Goal: Task Accomplishment & Management: Complete application form

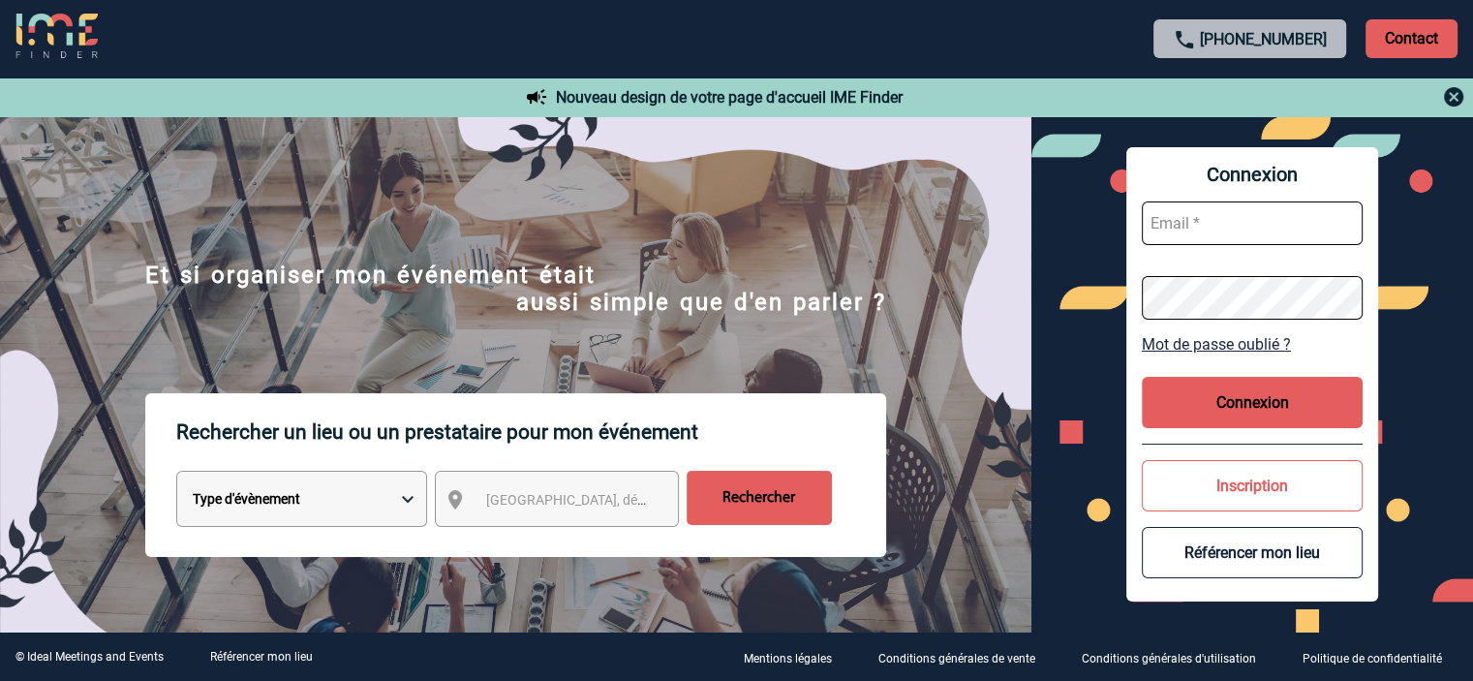
click at [1248, 224] on input "text" at bounding box center [1252, 223] width 221 height 44
type input "a.robin@cnr.tm.fr"
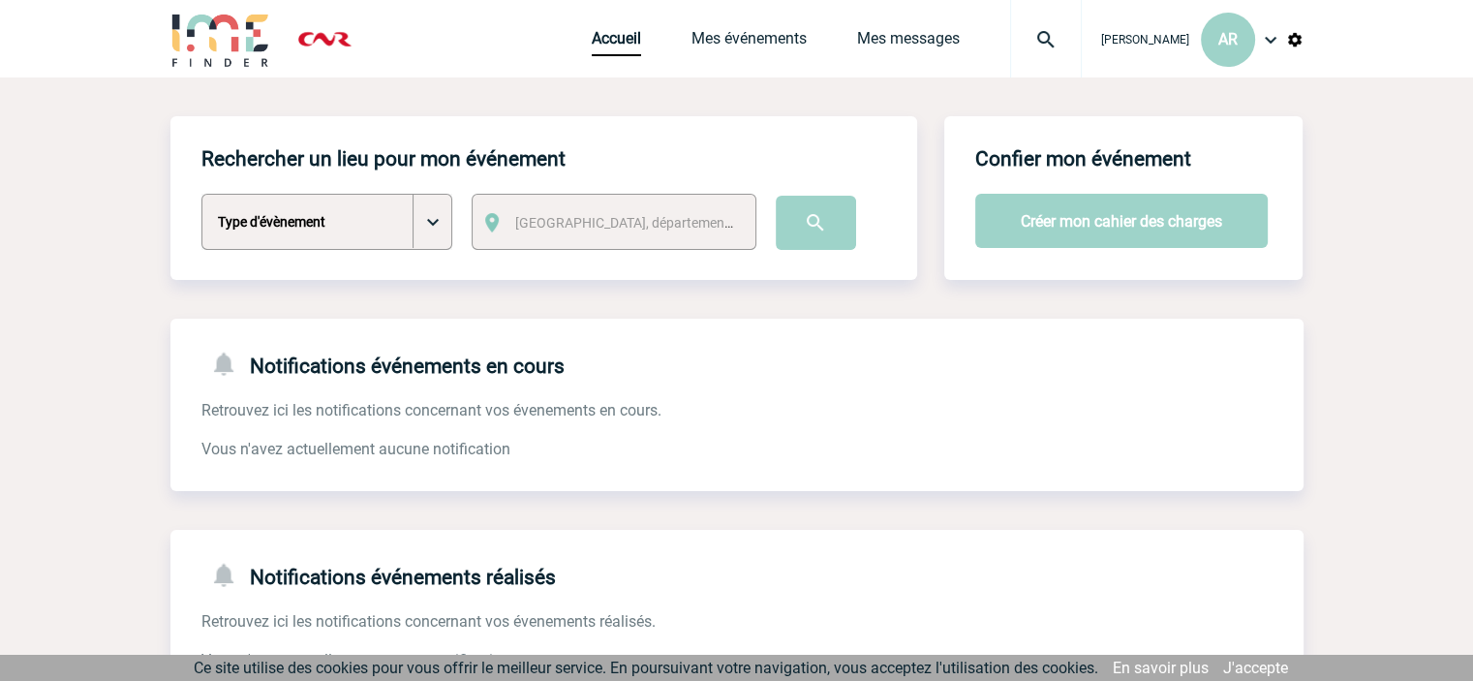
click at [442, 221] on select "Type d'évènement Séminaire avec nuitée Séminaire sans nuitée Repas de groupe Te…" at bounding box center [326, 222] width 251 height 56
select select "3"
click at [201, 195] on select "Type d'évènement Séminaire avec nuitée Séminaire sans nuitée Repas de groupe Te…" at bounding box center [326, 222] width 251 height 56
click at [680, 214] on span "[GEOGRAPHIC_DATA], département, région..." at bounding box center [630, 222] width 246 height 27
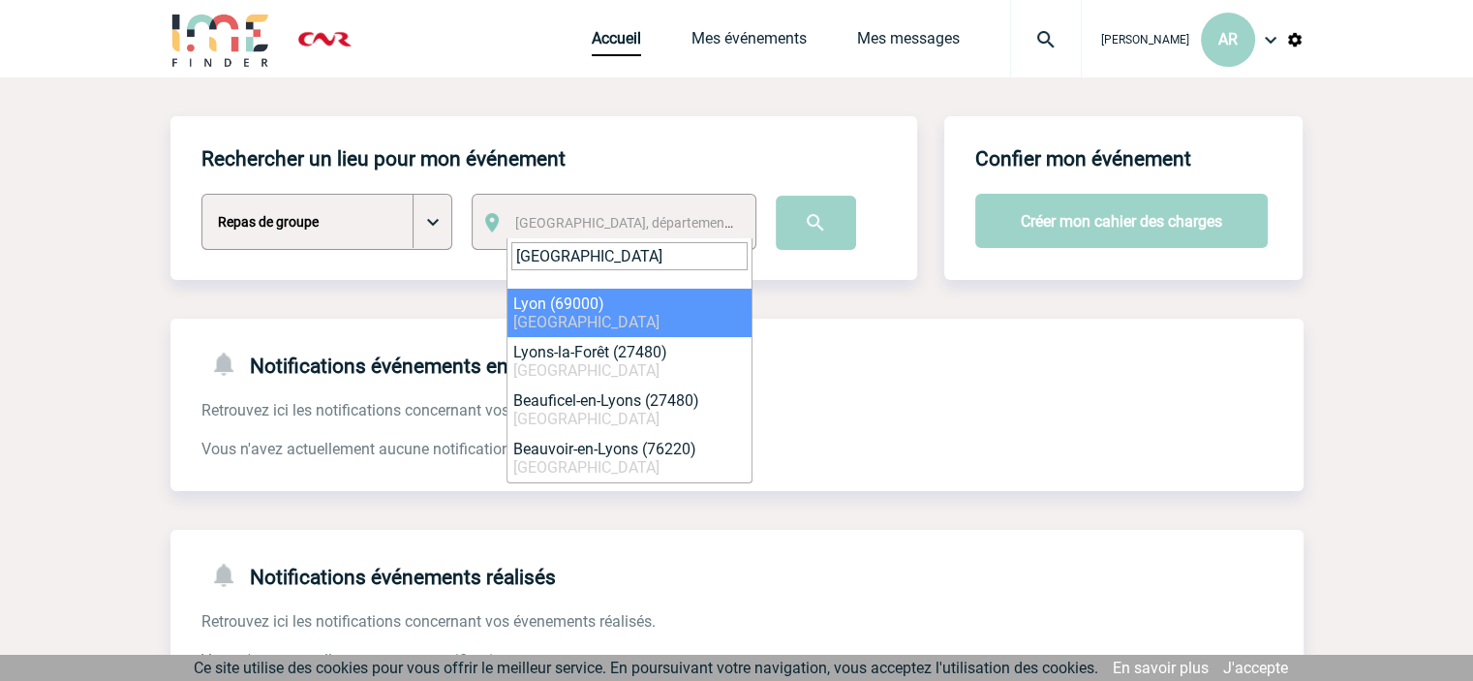
type input "[GEOGRAPHIC_DATA]"
select select "36544"
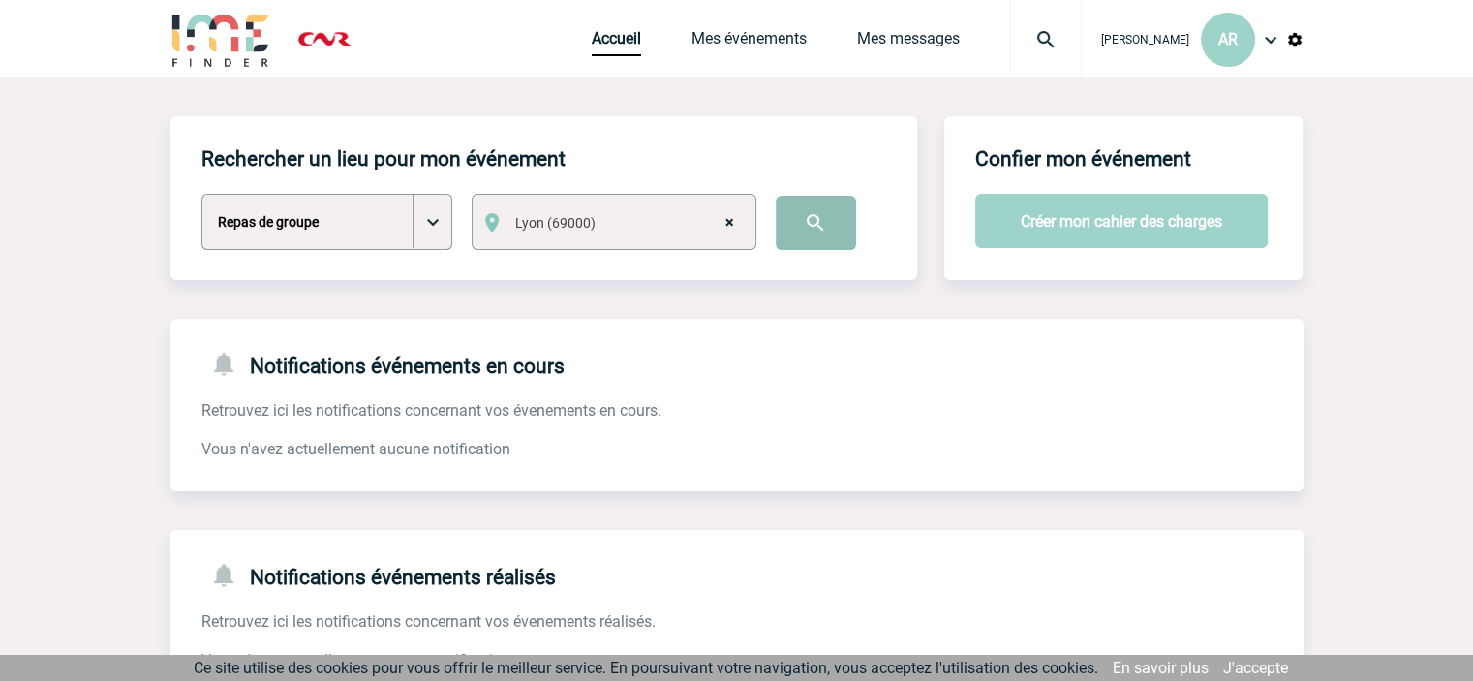
click at [822, 224] on input "image" at bounding box center [816, 223] width 80 height 54
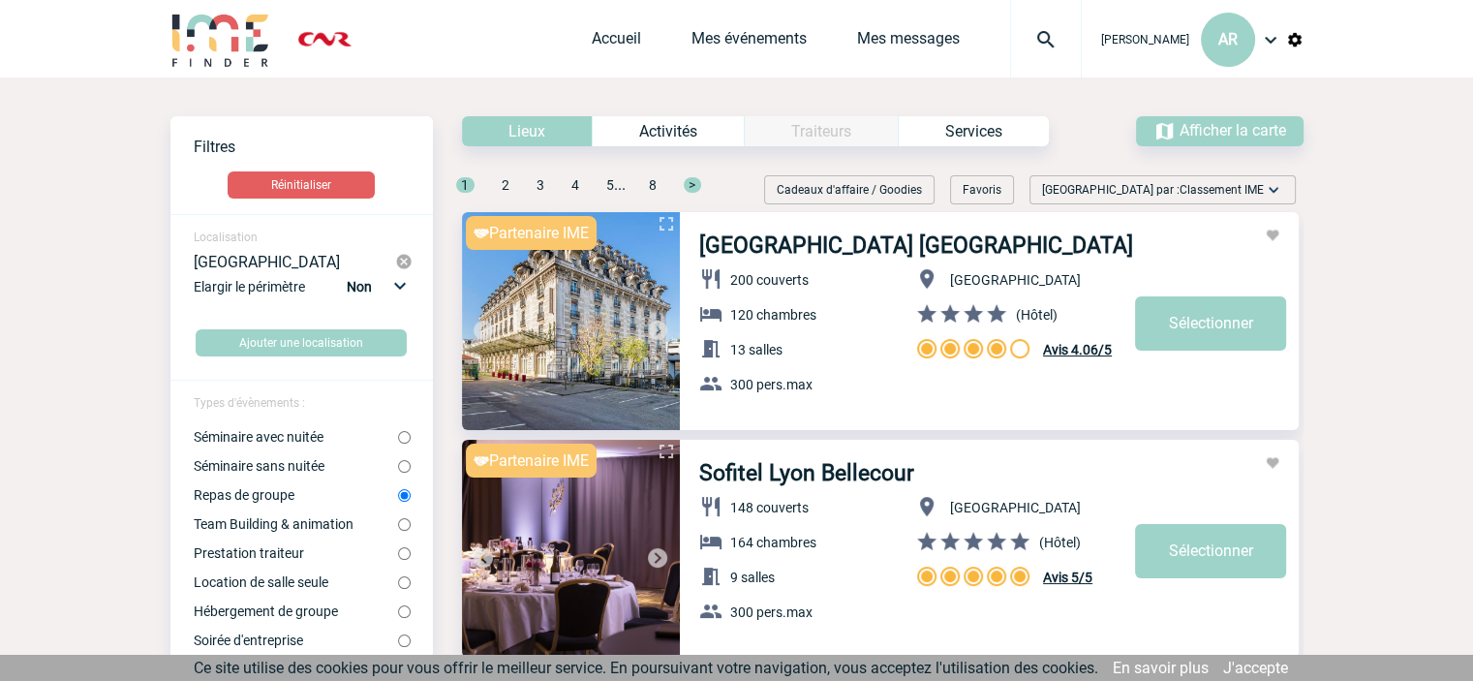
click at [1065, 38] on img at bounding box center [1046, 39] width 70 height 23
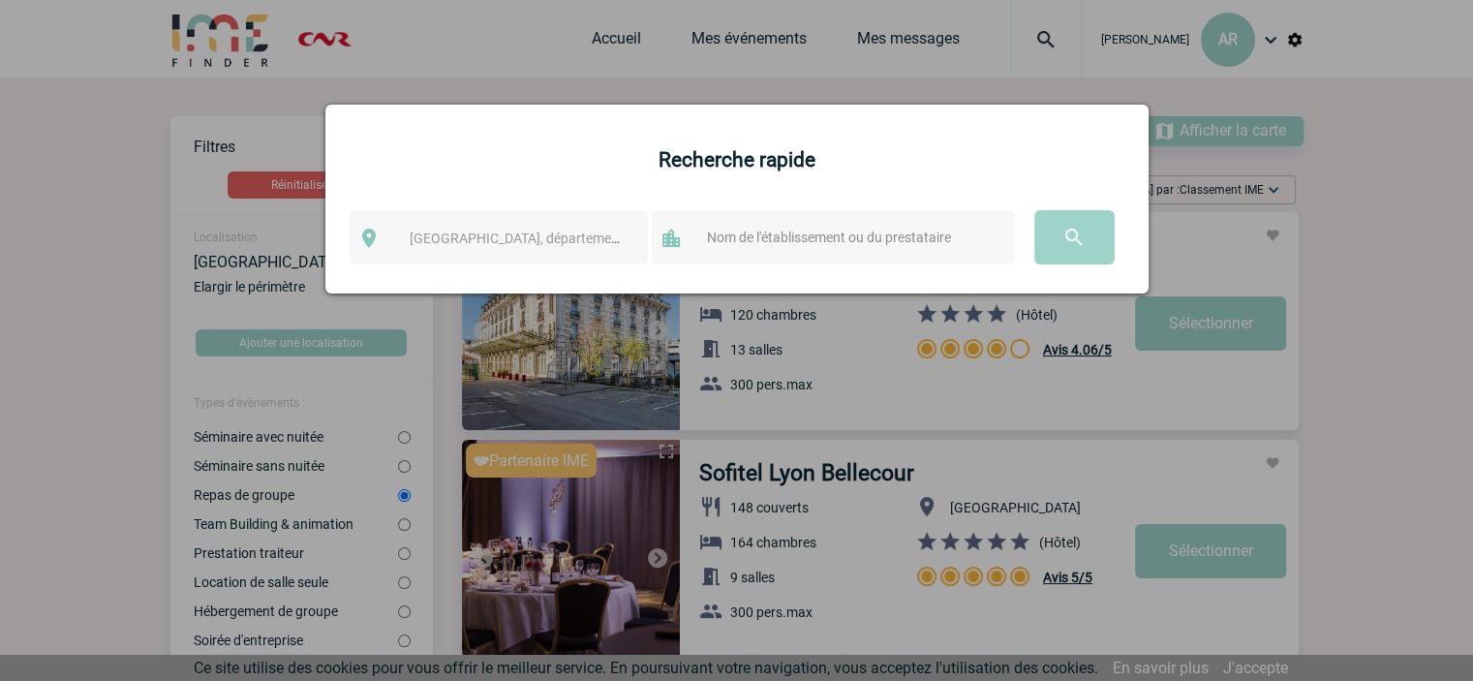
click at [511, 231] on span "[GEOGRAPHIC_DATA], département, région..." at bounding box center [544, 237] width 269 height 15
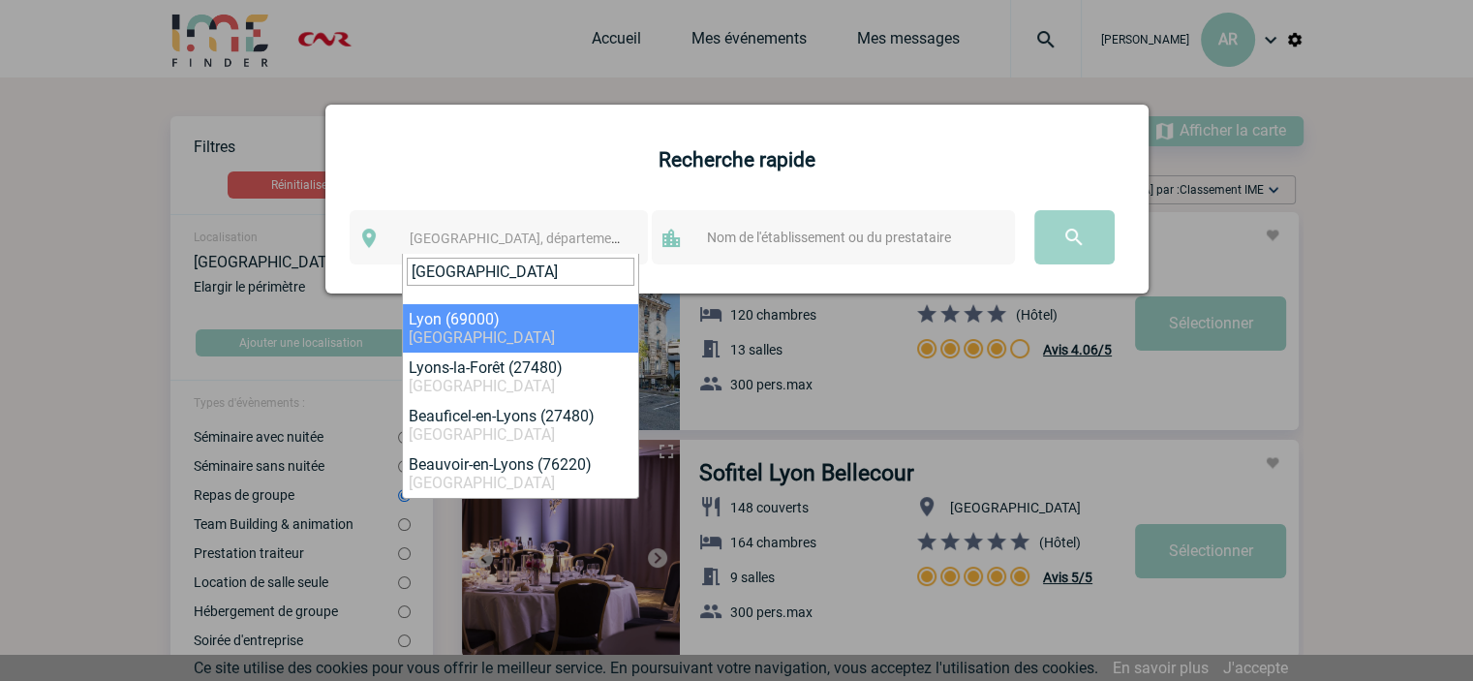
type input "[GEOGRAPHIC_DATA]"
select select "36544"
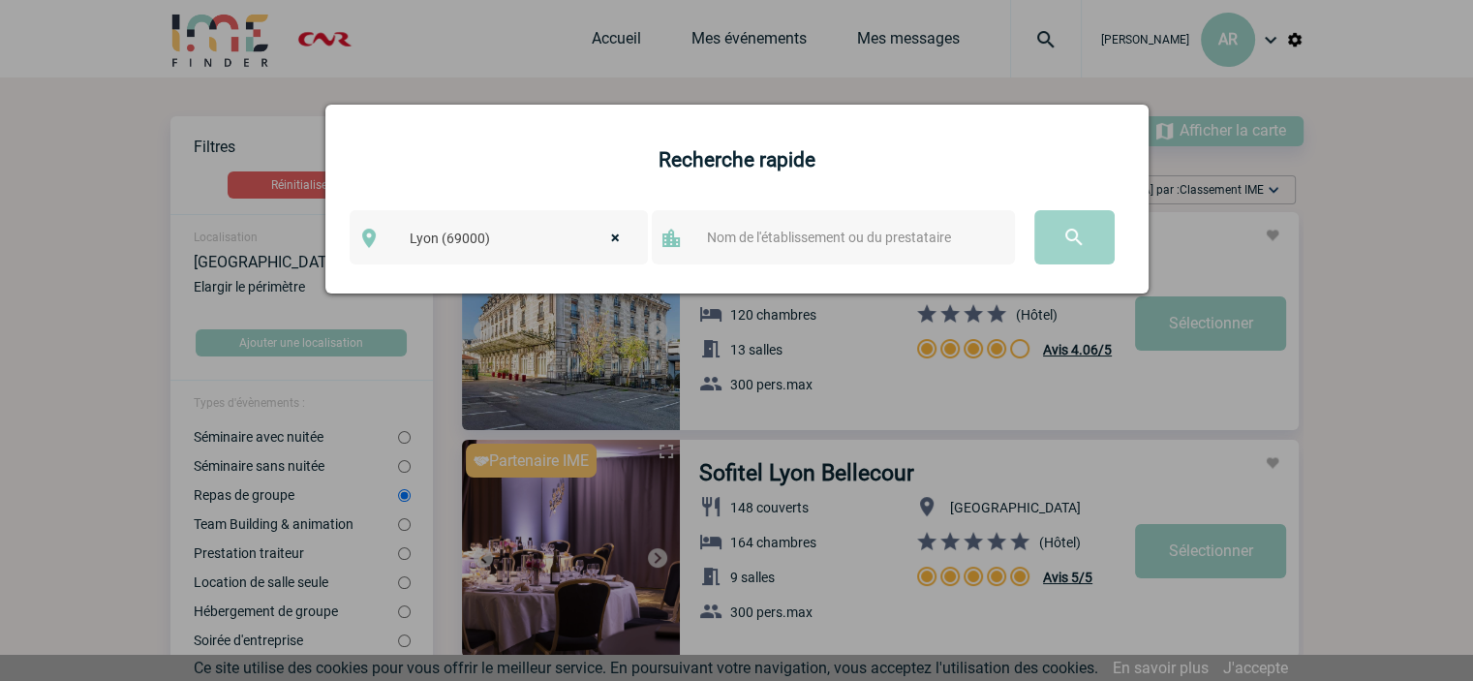
click at [844, 223] on div at bounding box center [833, 237] width 363 height 54
click at [844, 241] on input "text" at bounding box center [852, 237] width 300 height 25
type input "octabe"
click at [1034, 210] on input "image" at bounding box center [1074, 237] width 80 height 54
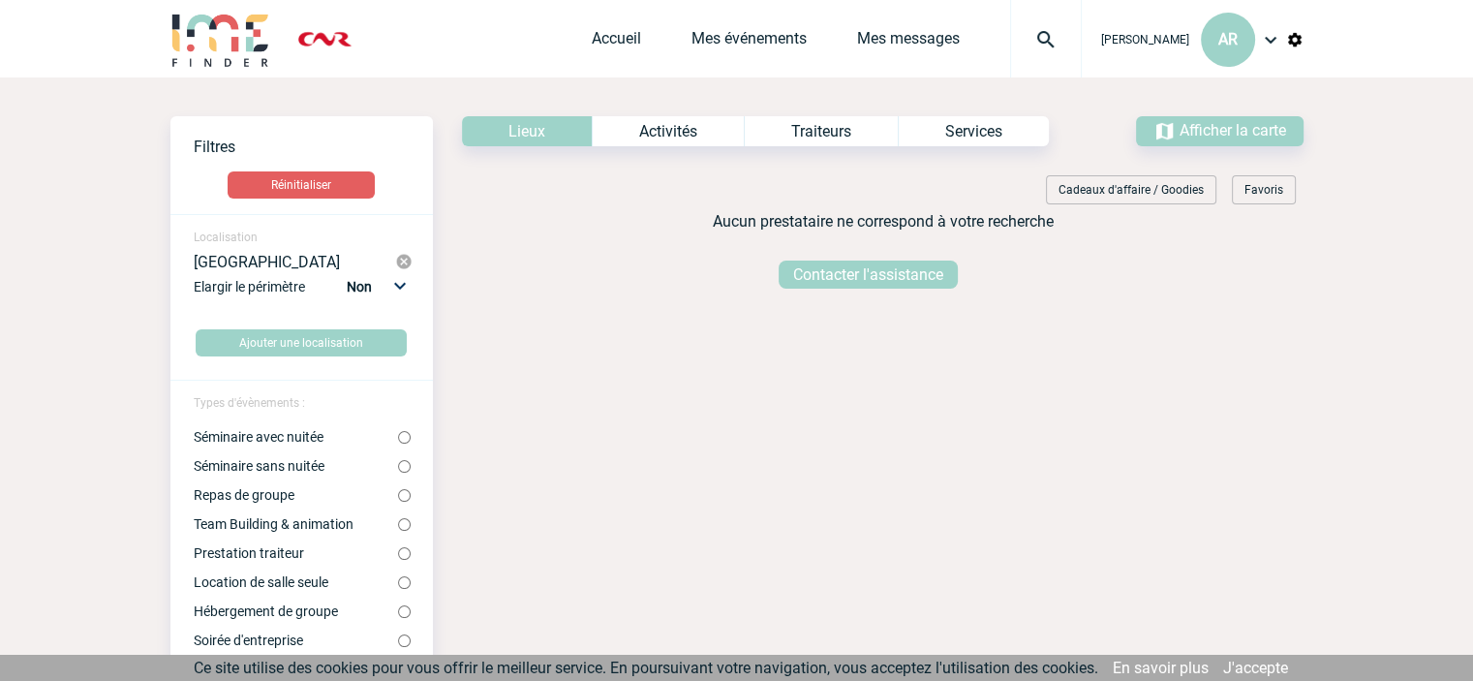
click at [1062, 36] on img at bounding box center [1046, 39] width 70 height 23
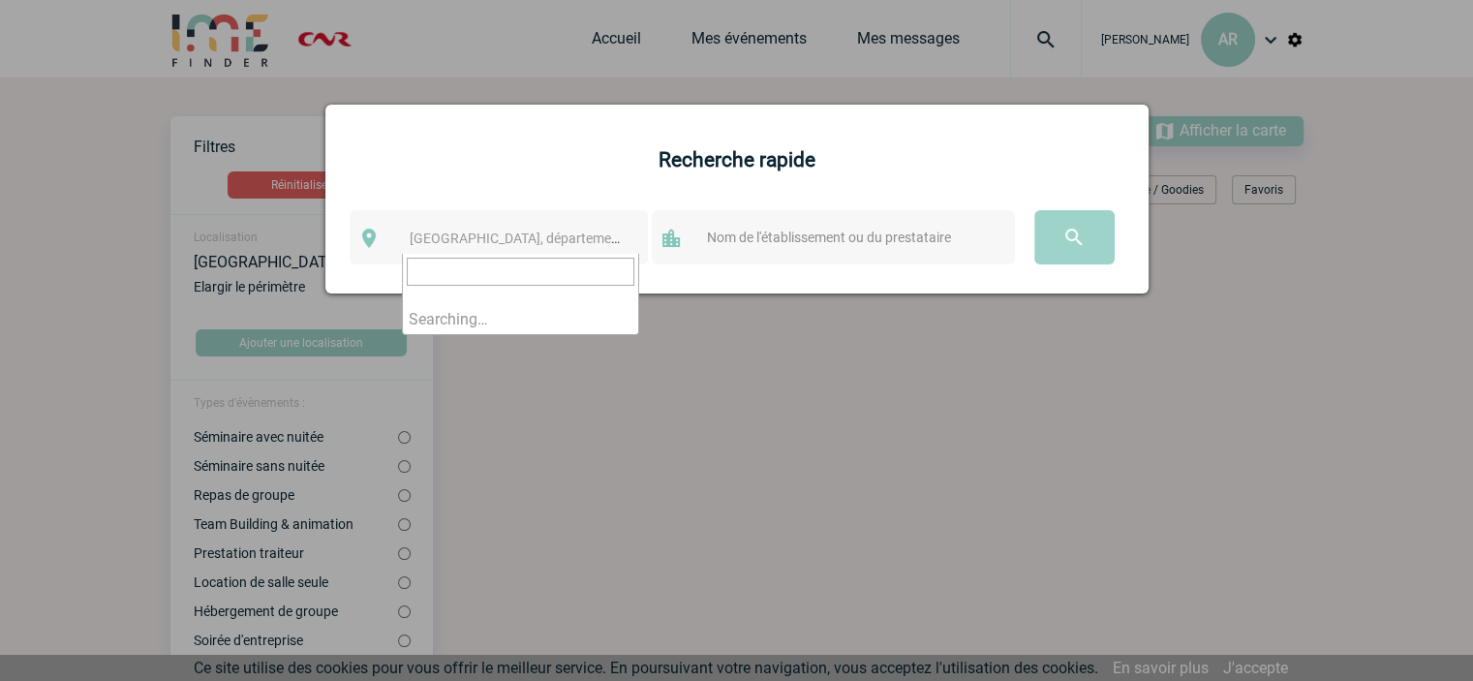
click at [517, 241] on span "[GEOGRAPHIC_DATA], département, région..." at bounding box center [544, 237] width 269 height 15
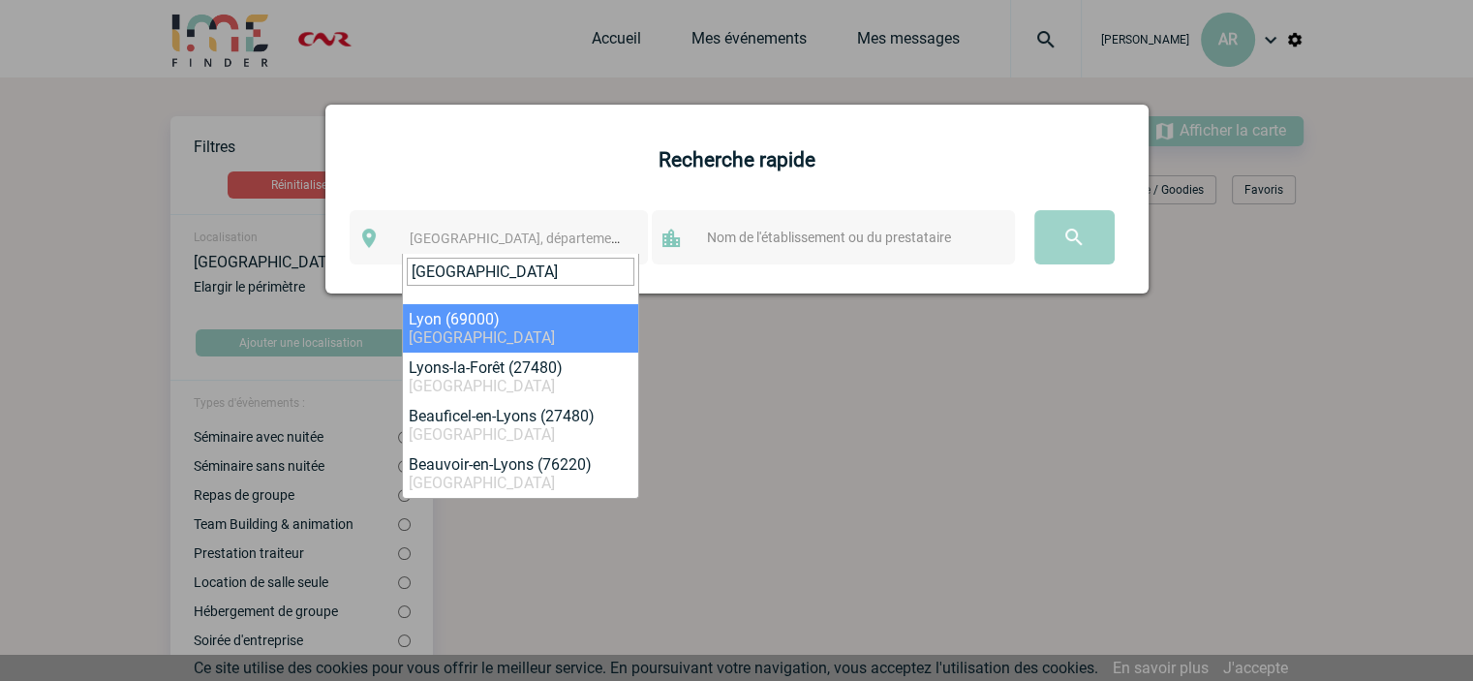
type input "[GEOGRAPHIC_DATA]"
select select "36544"
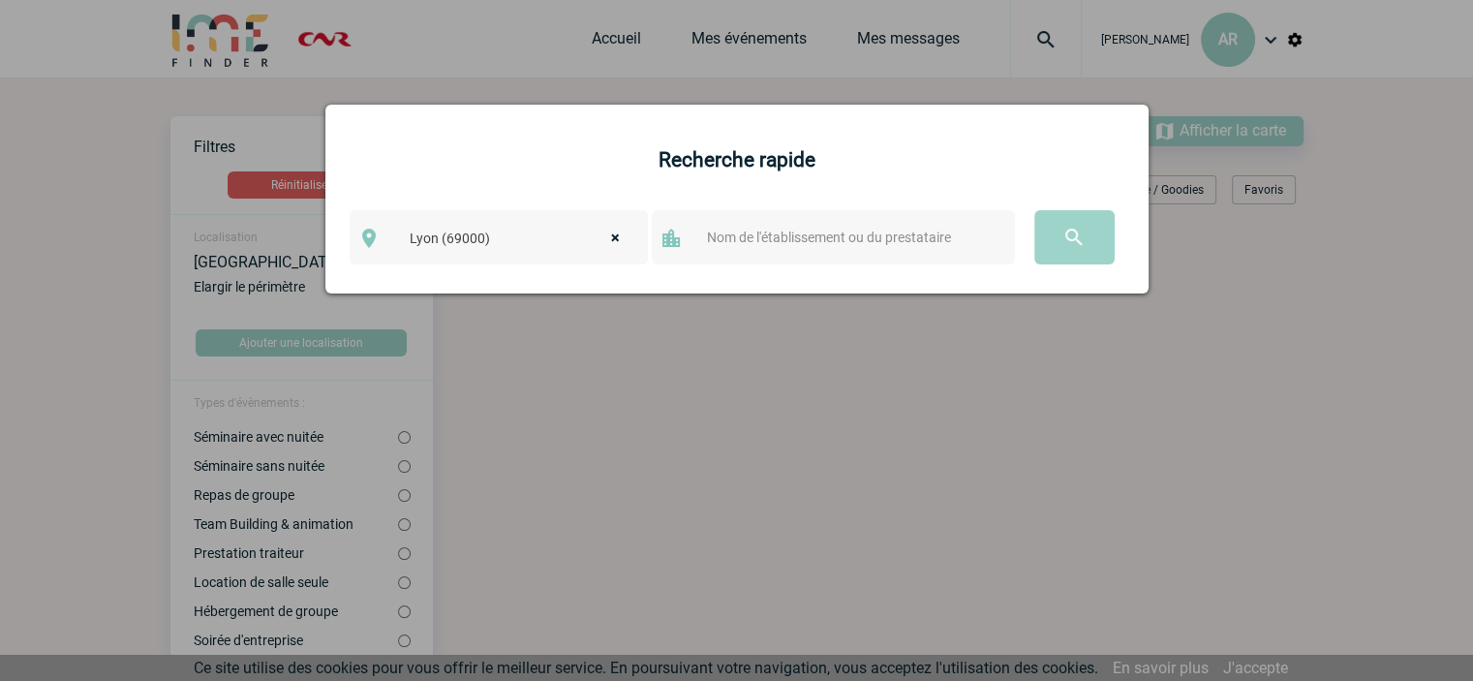
click at [774, 225] on div at bounding box center [833, 237] width 363 height 54
click at [764, 242] on input "text" at bounding box center [852, 237] width 300 height 25
type input "l'octave"
click at [1085, 233] on input "image" at bounding box center [1074, 237] width 80 height 54
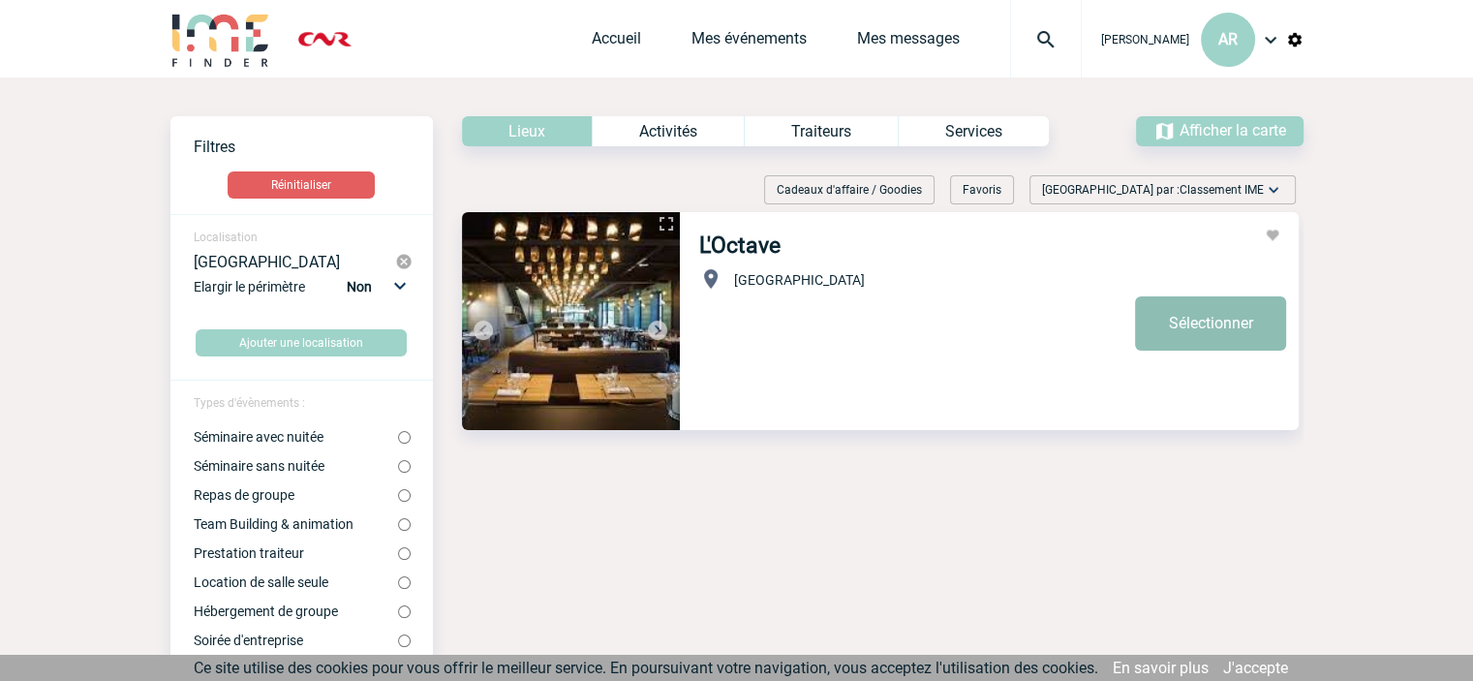
click at [1236, 329] on link "Sélectionner" at bounding box center [1210, 323] width 151 height 54
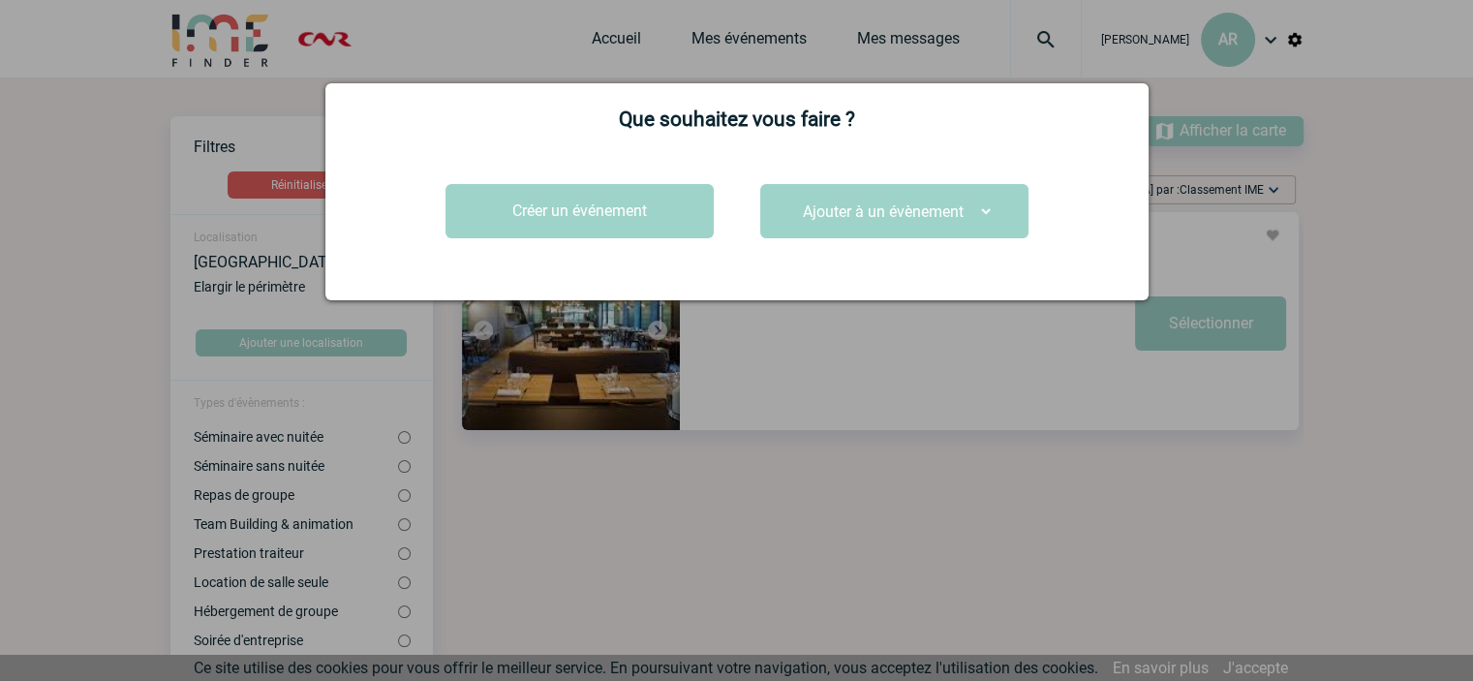
drag, startPoint x: 933, startPoint y: 207, endPoint x: 992, endPoint y: 204, distance: 59.1
click at [942, 207] on select "Ajouter à un évènement" at bounding box center [893, 212] width 199 height 30
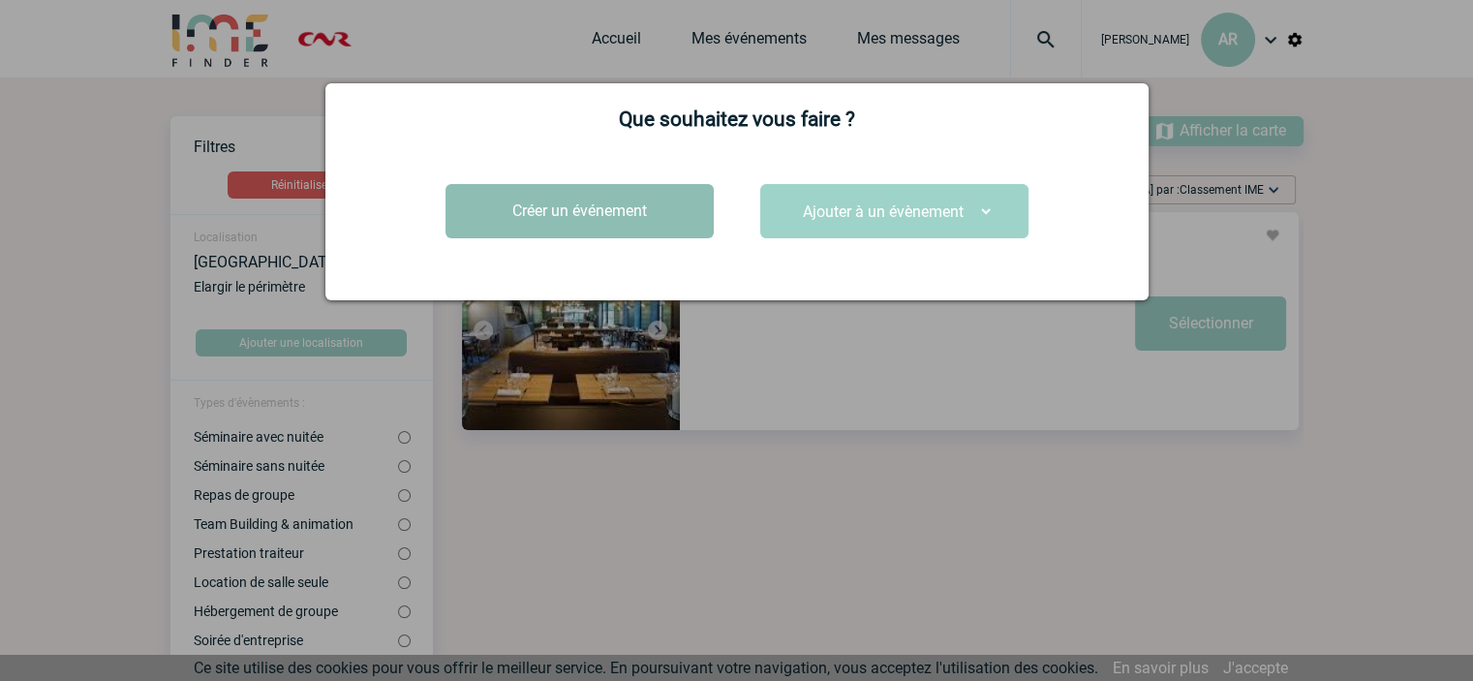
click at [498, 210] on button "Créer un événement" at bounding box center [579, 211] width 268 height 54
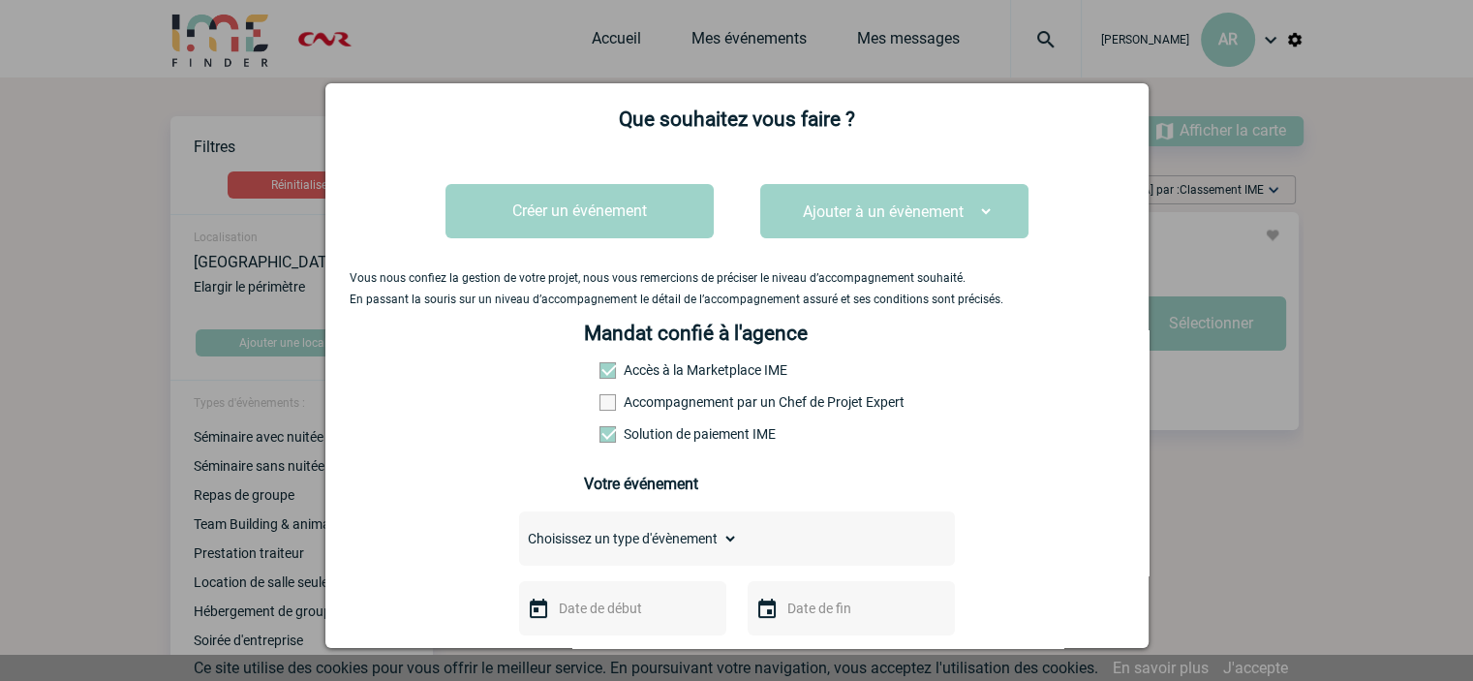
click at [685, 410] on label "Accompagnement par un Chef de Projet Expert" at bounding box center [641, 401] width 85 height 15
click at [0, 0] on input "Accompagnement par un Chef de Projet Expert" at bounding box center [0, 0] width 0 height 0
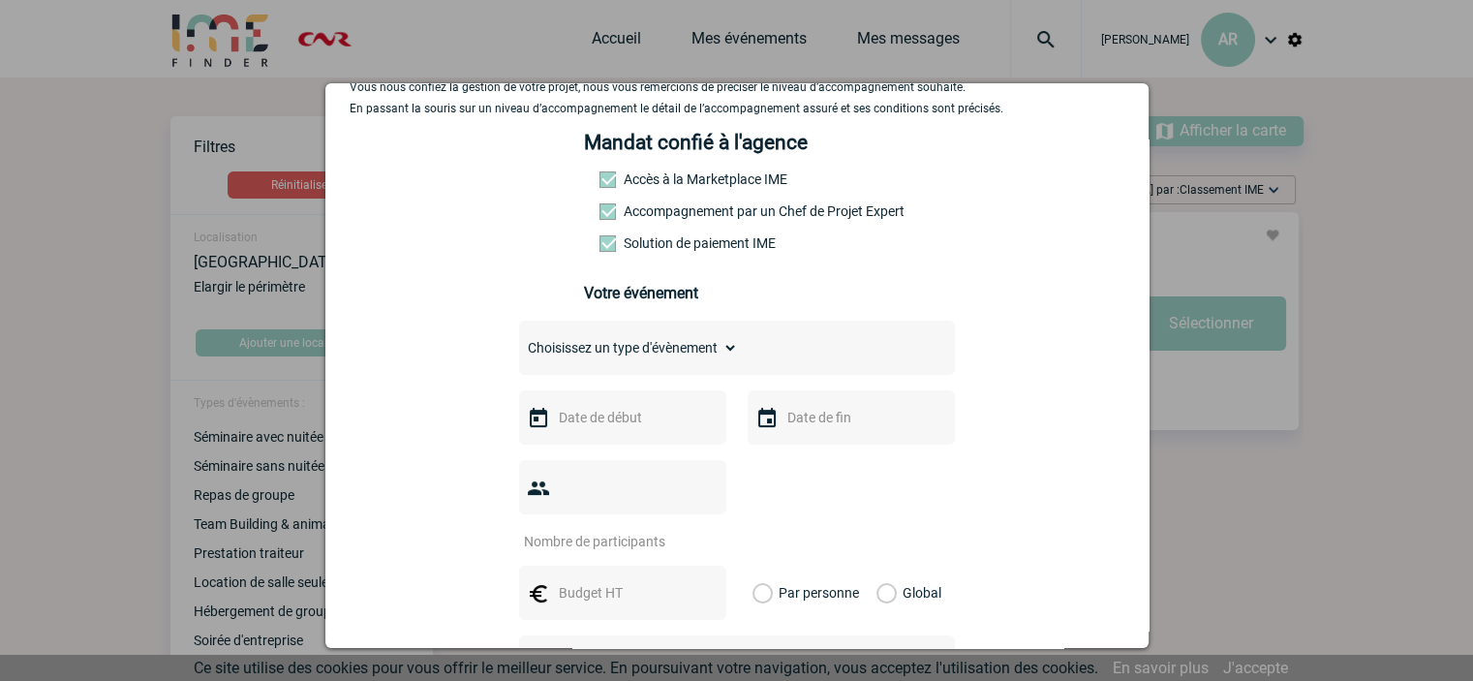
scroll to position [194, 0]
click at [673, 358] on select "Choisissez un type d'évènement Séminaire avec nuitée Séminaire sans nuitée Repa…" at bounding box center [628, 344] width 219 height 27
select select "3"
click at [519, 338] on select "Choisissez un type d'évènement Séminaire avec nuitée Séminaire sans nuitée Repa…" at bounding box center [628, 344] width 219 height 27
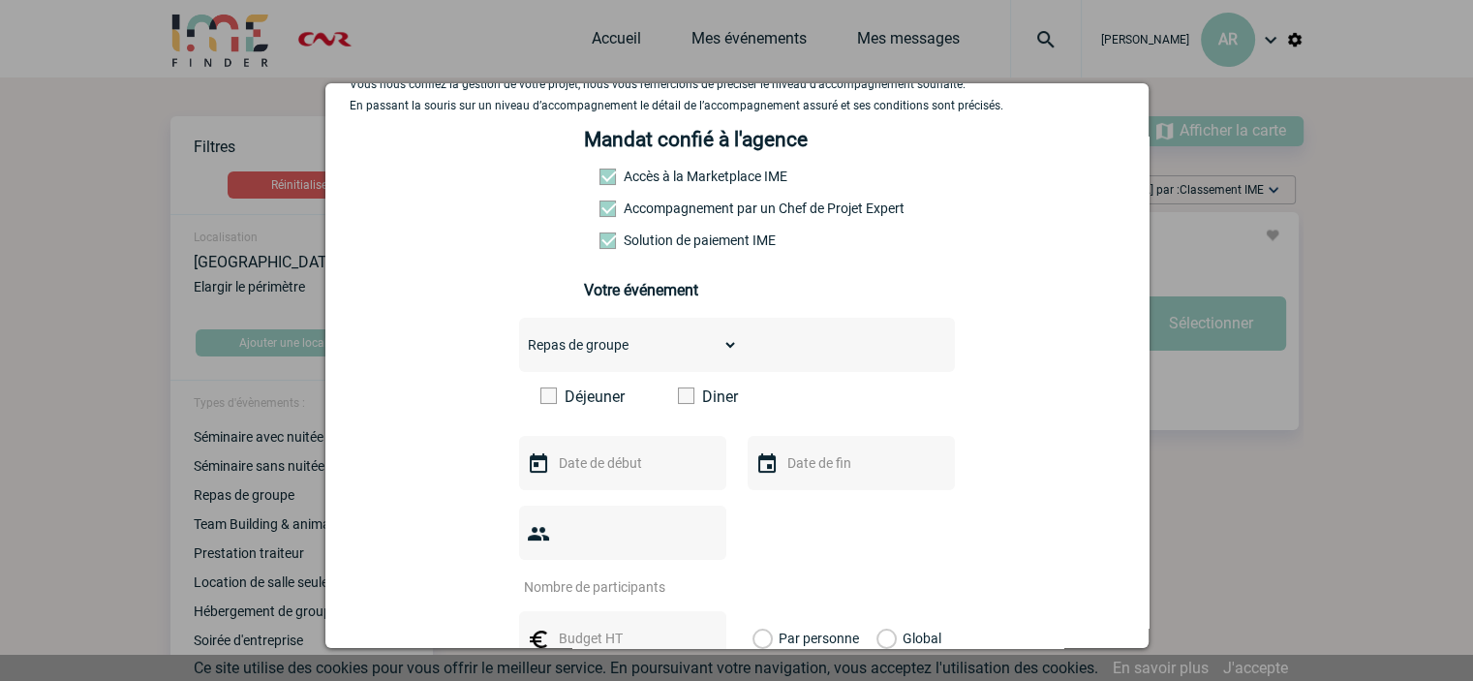
click at [548, 397] on span at bounding box center [548, 395] width 16 height 16
click at [0, 0] on input "Déjeuner" at bounding box center [0, 0] width 0 height 0
click at [655, 464] on input "text" at bounding box center [621, 462] width 134 height 25
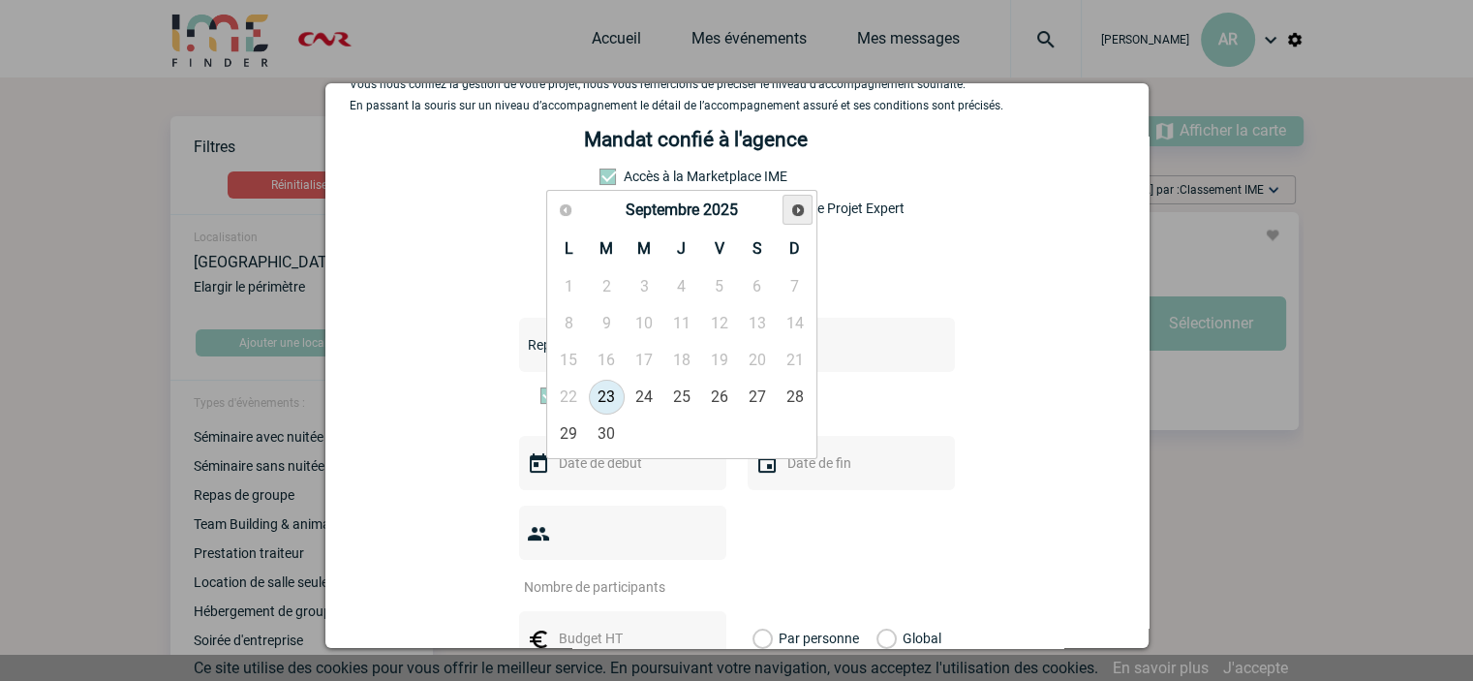
click at [799, 207] on span "Suivant" at bounding box center [797, 209] width 15 height 15
click at [682, 321] on link "9" at bounding box center [681, 323] width 36 height 35
type input "09-10-2025"
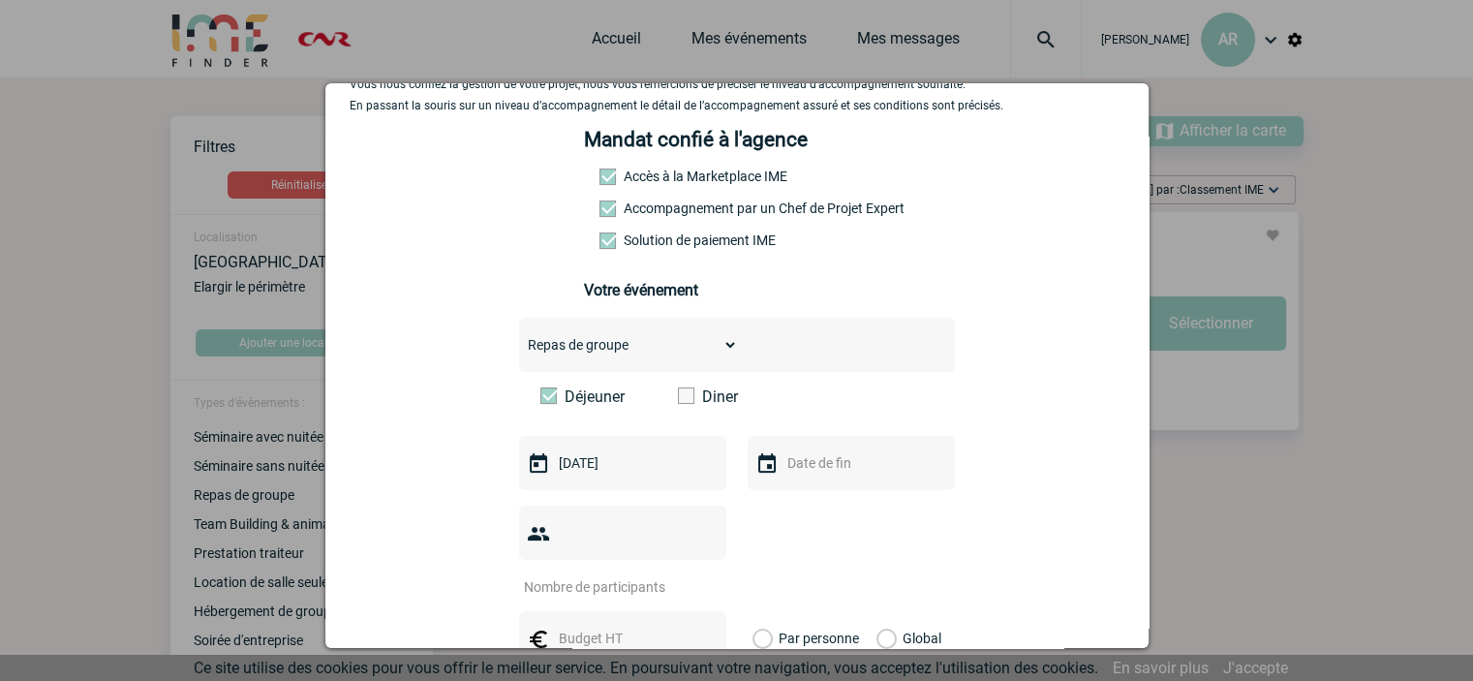
click at [829, 466] on input "text" at bounding box center [850, 462] width 134 height 25
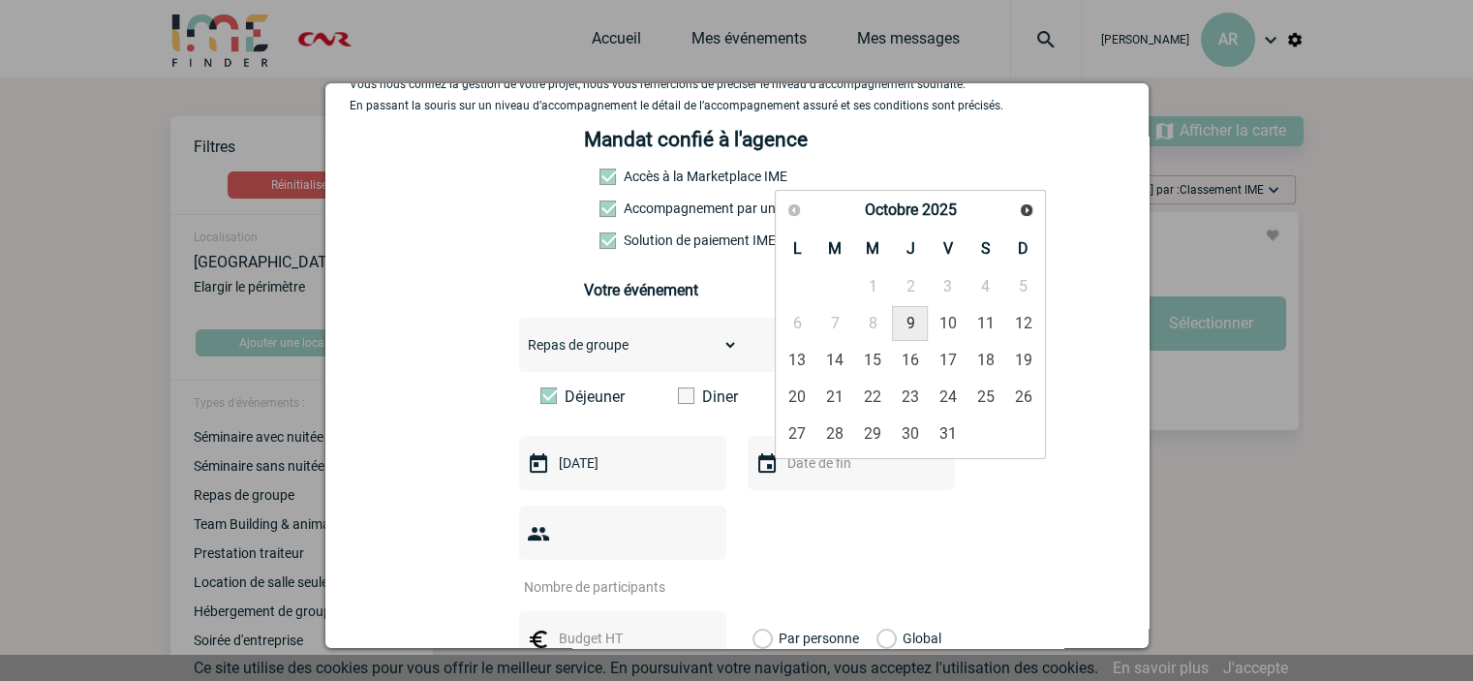
click at [902, 316] on link "9" at bounding box center [910, 323] width 36 height 35
type input "09-10-2025"
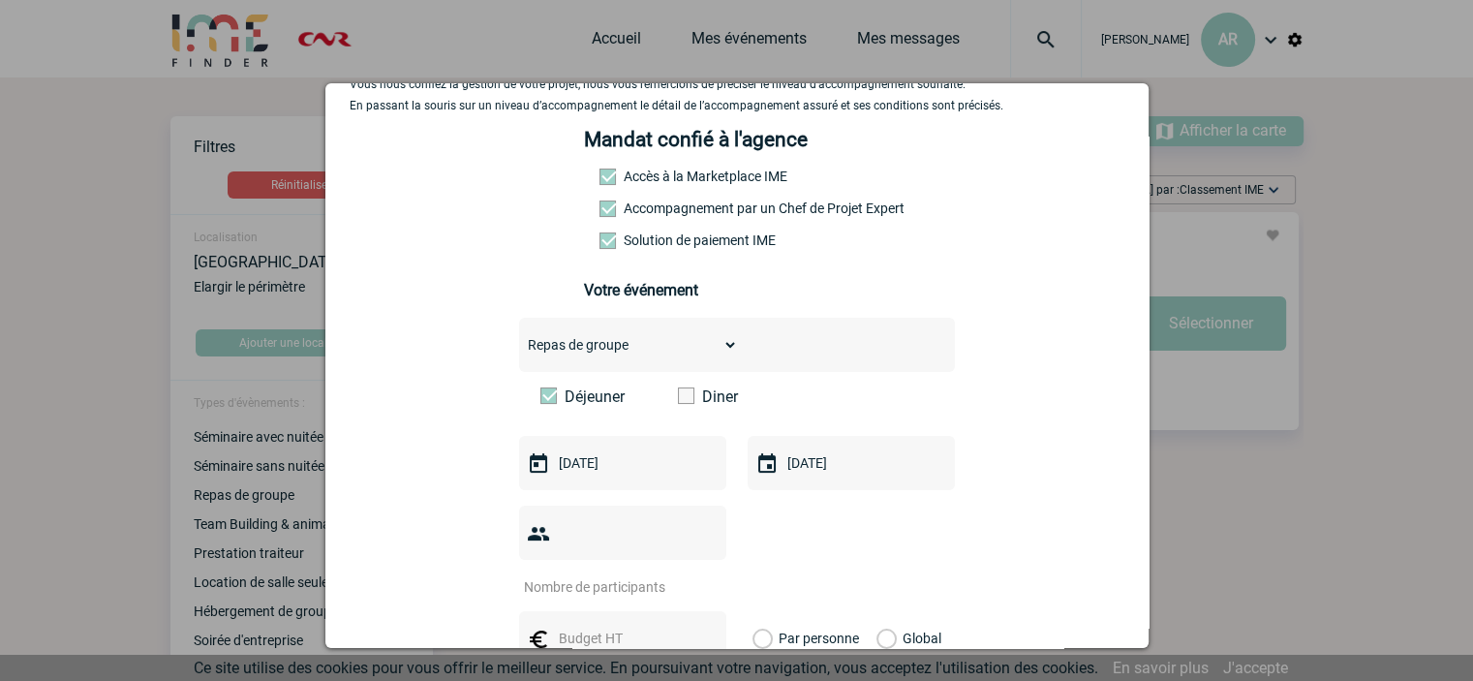
click at [598, 524] on div at bounding box center [622, 533] width 207 height 54
click at [603, 574] on input "number" at bounding box center [610, 586] width 182 height 25
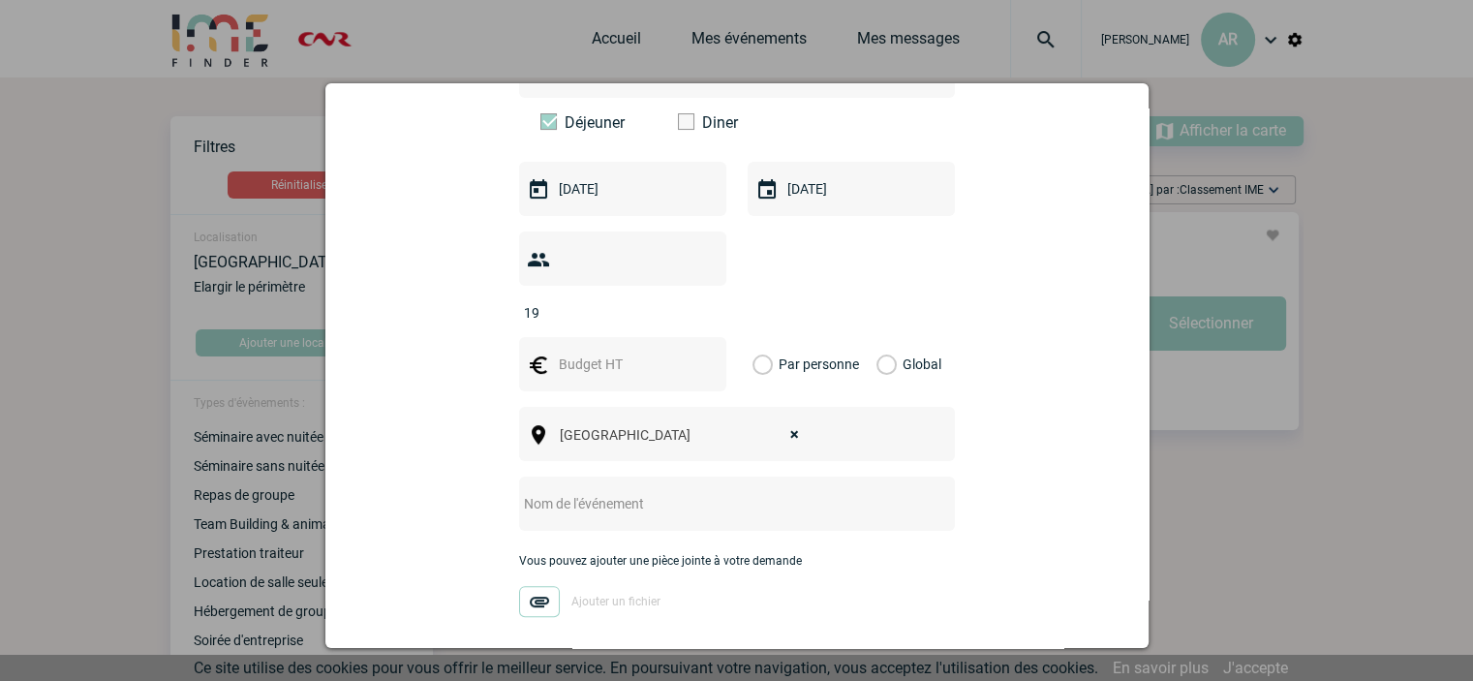
scroll to position [484, 0]
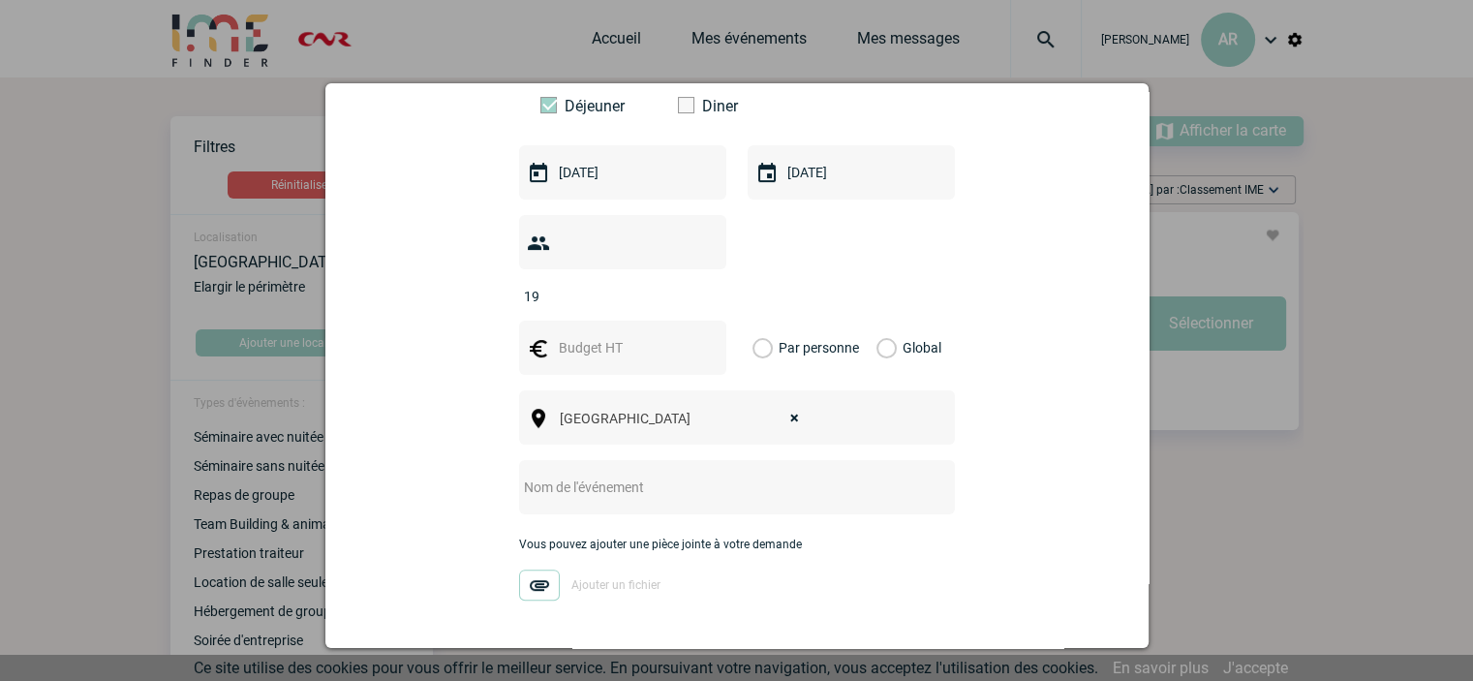
type input "19"
click at [615, 335] on input "text" at bounding box center [621, 347] width 134 height 25
type input "50"
click at [762, 321] on label "Par personne" at bounding box center [762, 348] width 21 height 54
click at [0, 0] on input "Par personne" at bounding box center [0, 0] width 0 height 0
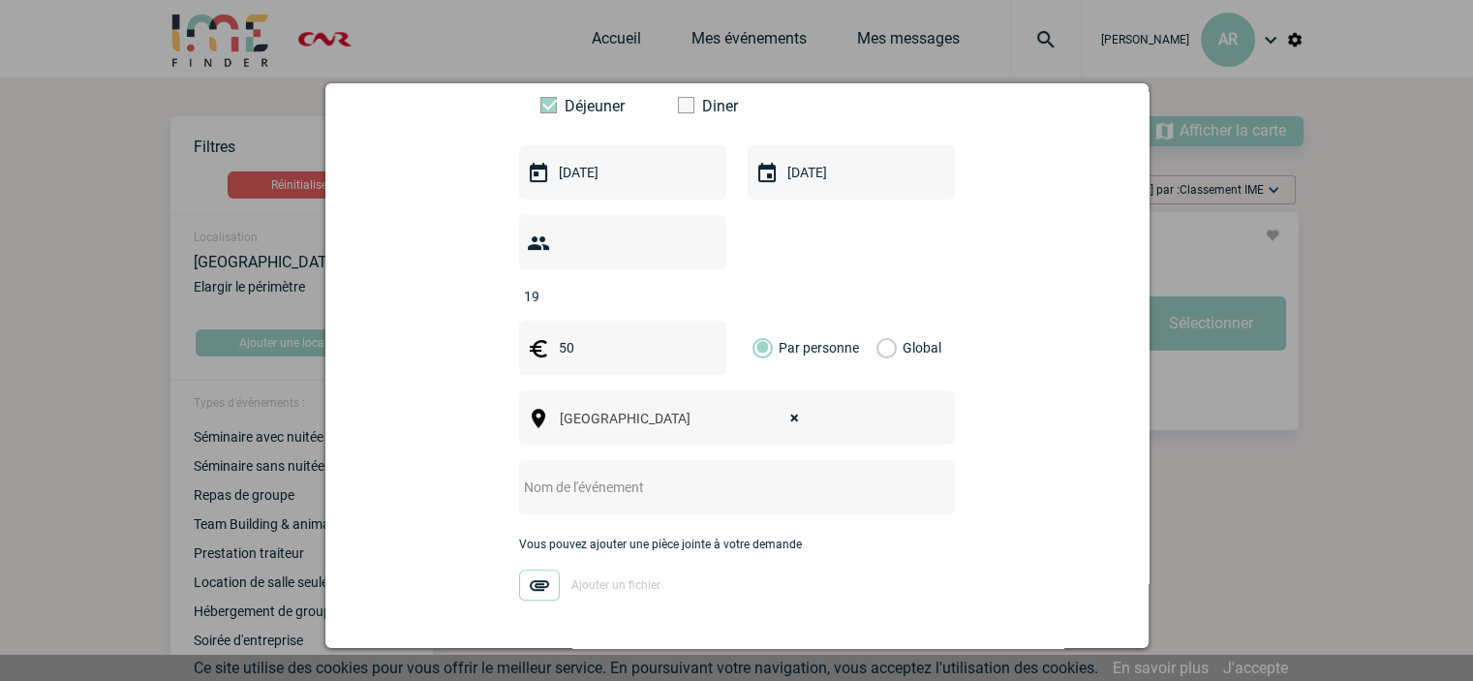
click at [824, 475] on input "text" at bounding box center [711, 487] width 384 height 25
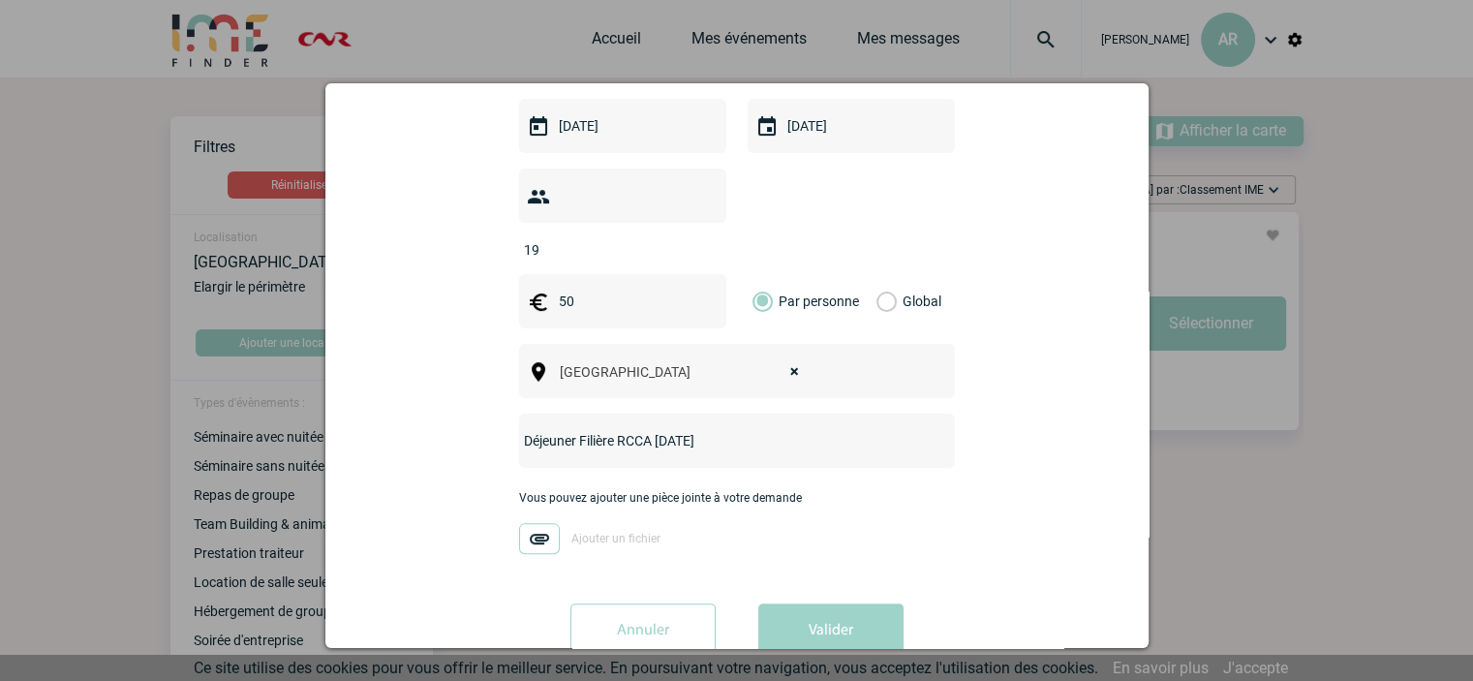
scroll to position [555, 0]
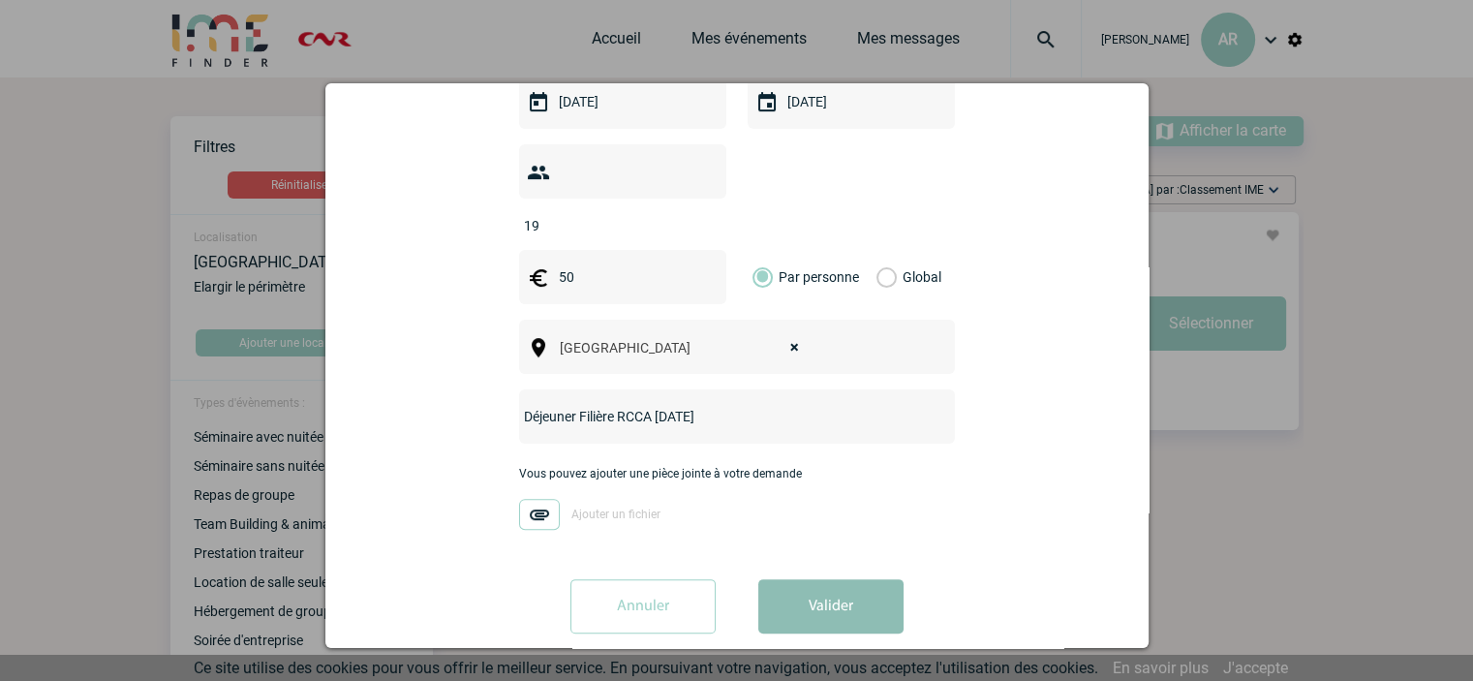
type input "Déjeuner Filière RCCA [DATE]"
click at [823, 579] on button "Valider" at bounding box center [830, 606] width 145 height 54
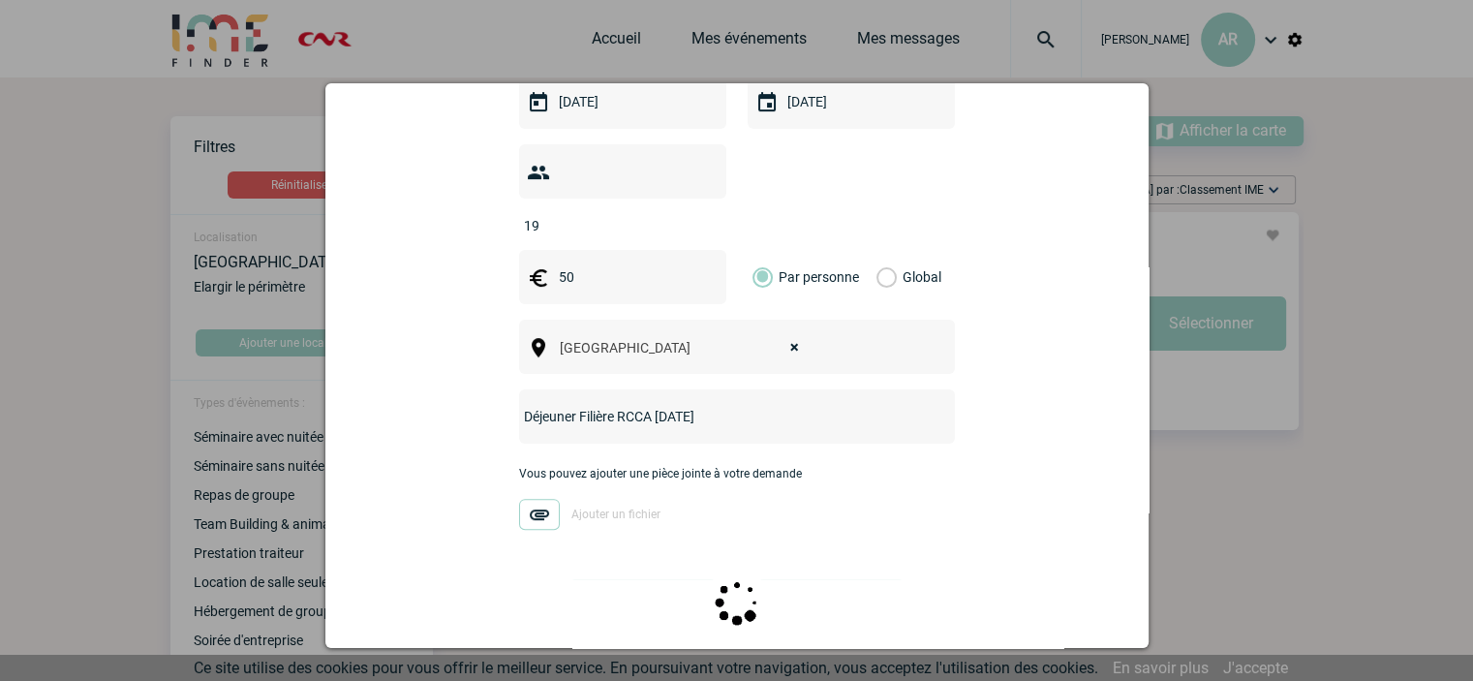
scroll to position [0, 0]
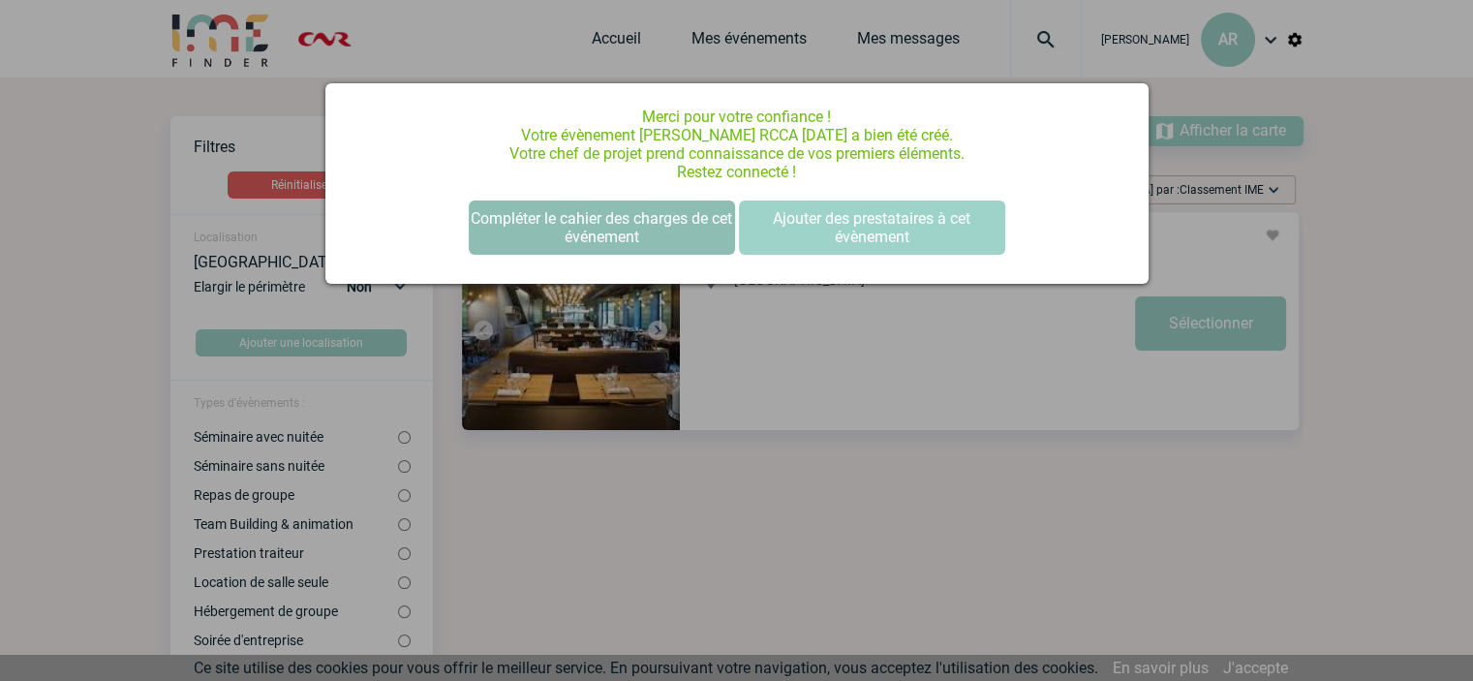
click at [611, 224] on button "Compléter le cahier des charges de cet événement" at bounding box center [602, 227] width 266 height 54
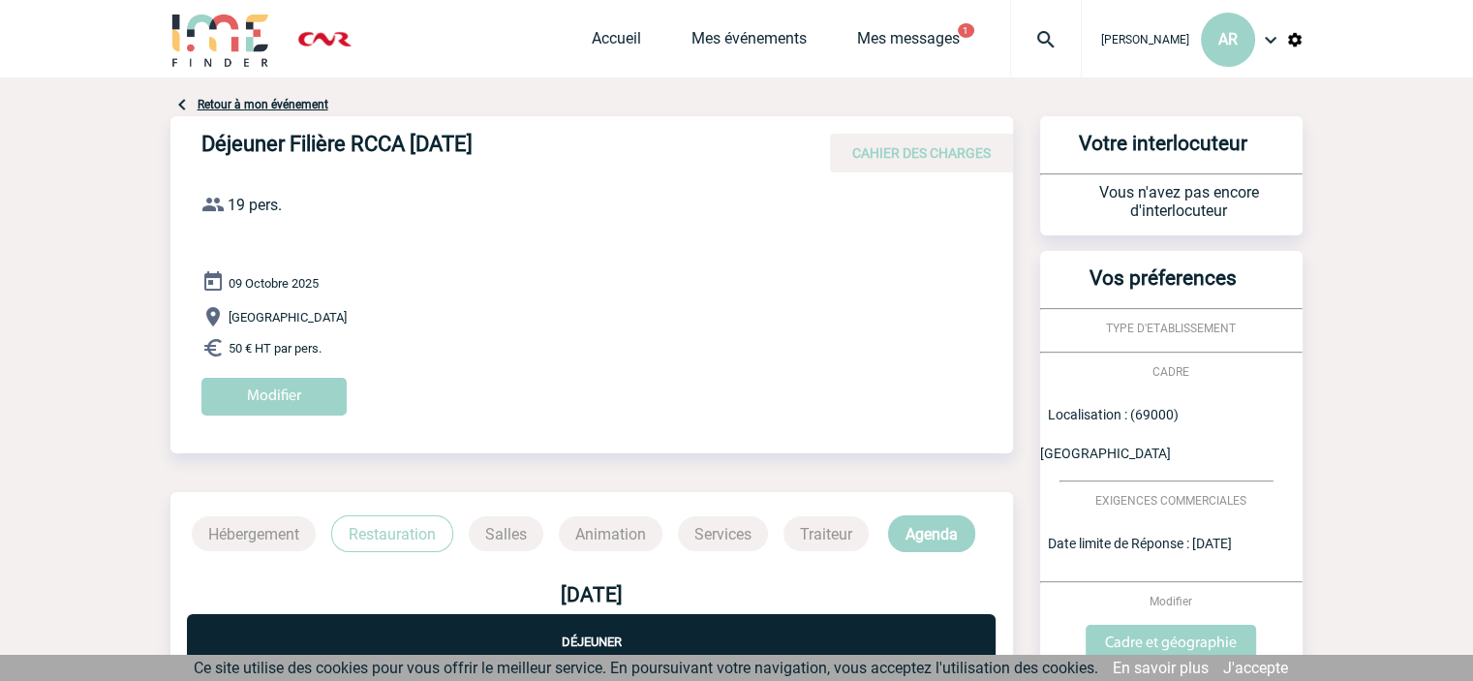
scroll to position [161, 0]
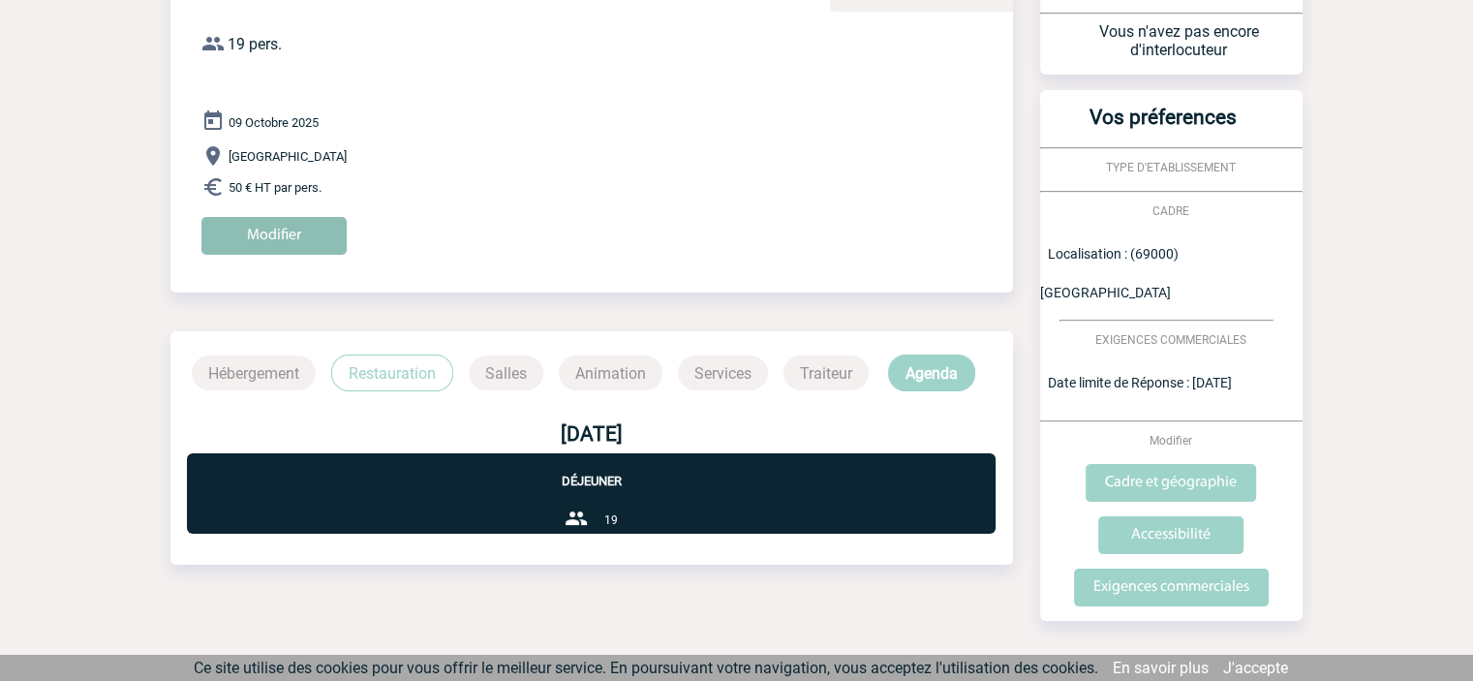
click at [294, 232] on input "Modifier" at bounding box center [273, 236] width 145 height 38
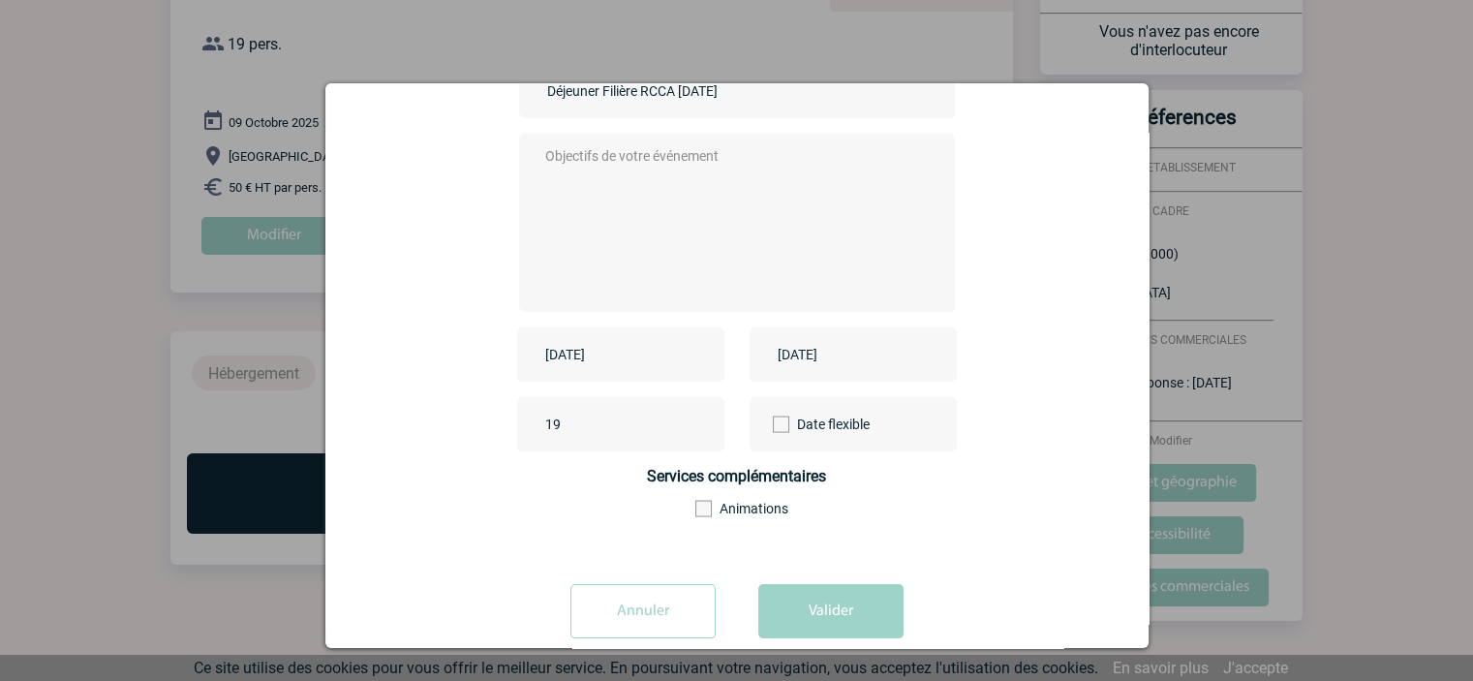
scroll to position [234, 0]
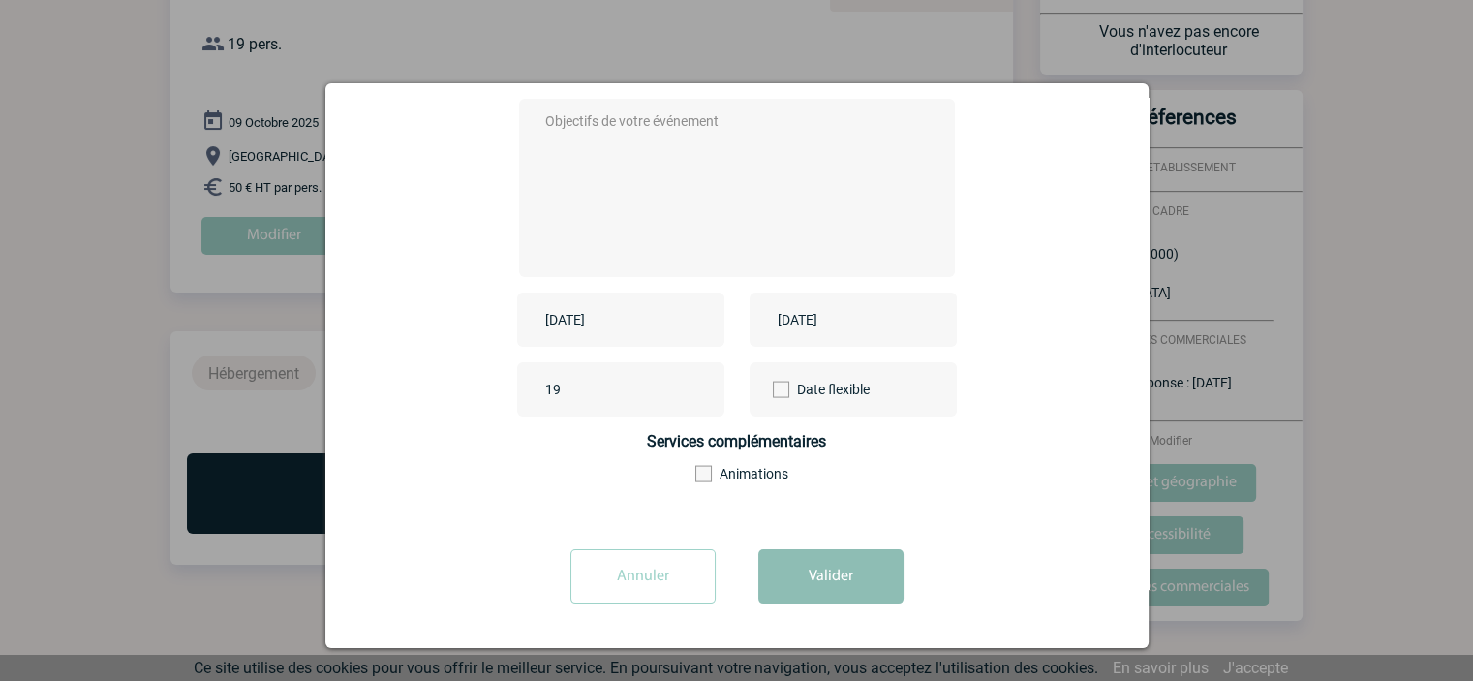
click at [837, 568] on button "Valider" at bounding box center [830, 576] width 145 height 54
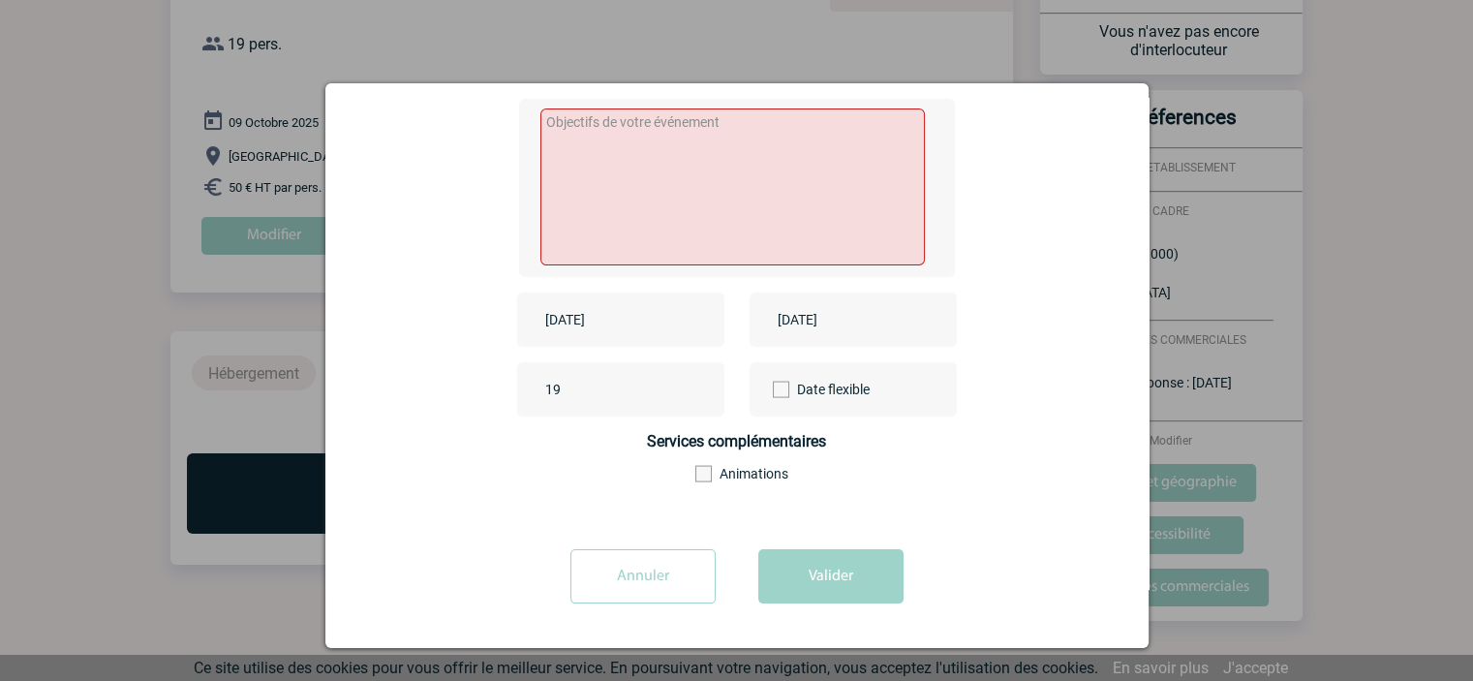
click at [641, 569] on input "Annuler" at bounding box center [642, 576] width 145 height 54
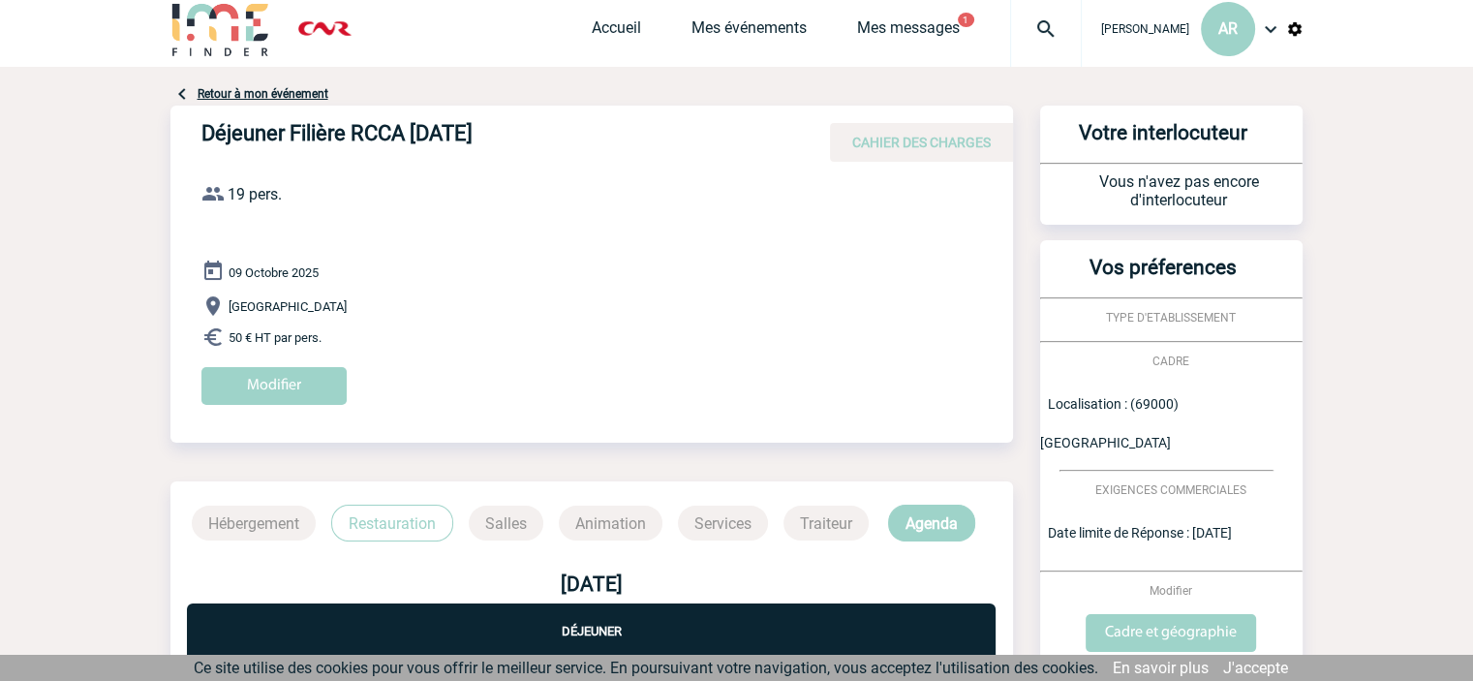
scroll to position [0, 0]
